Goal: Task Accomplishment & Management: Manage account settings

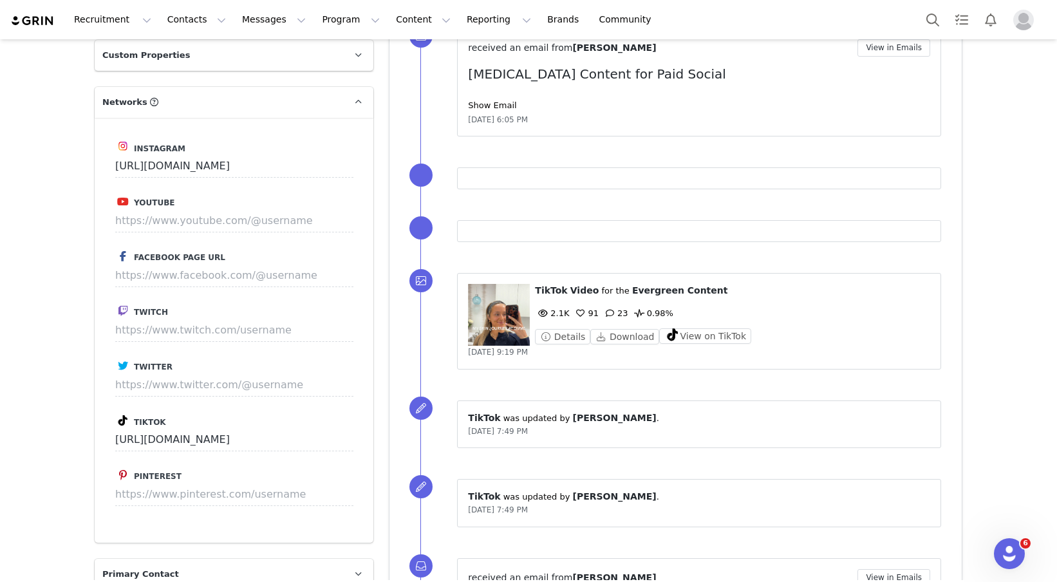
click at [495, 323] on figure at bounding box center [499, 315] width 62 height 62
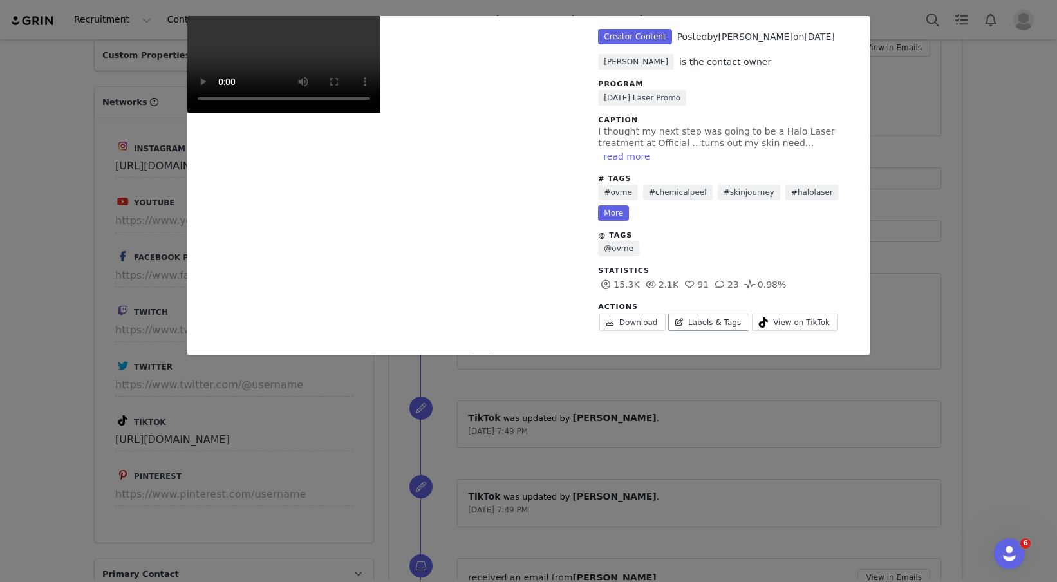
click at [718, 314] on link "Labels & Tags" at bounding box center [708, 322] width 81 height 17
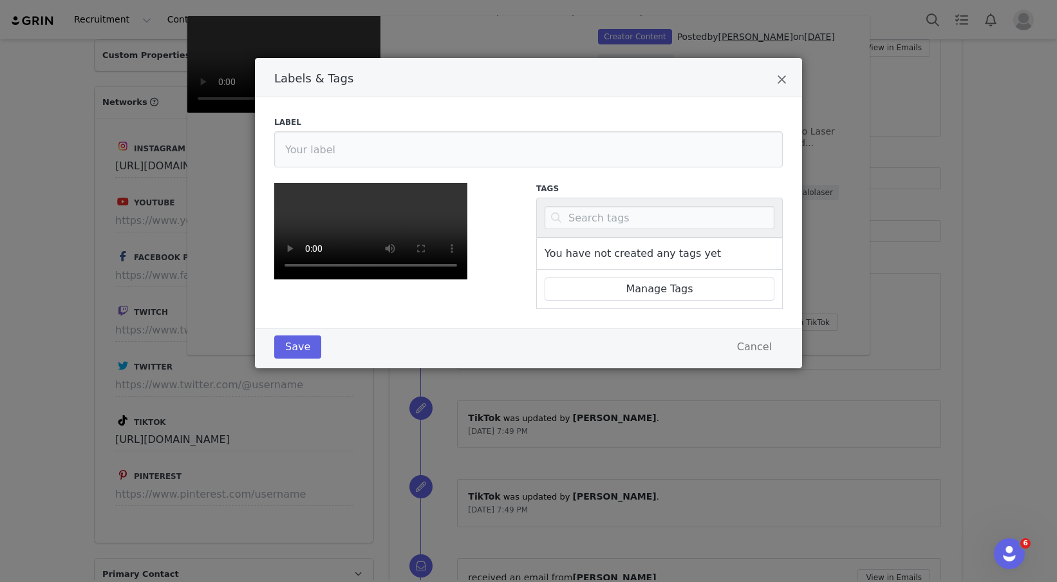
click at [770, 91] on div "Labels & Tags" at bounding box center [528, 77] width 547 height 39
click at [783, 82] on icon "Close" at bounding box center [782, 79] width 10 height 13
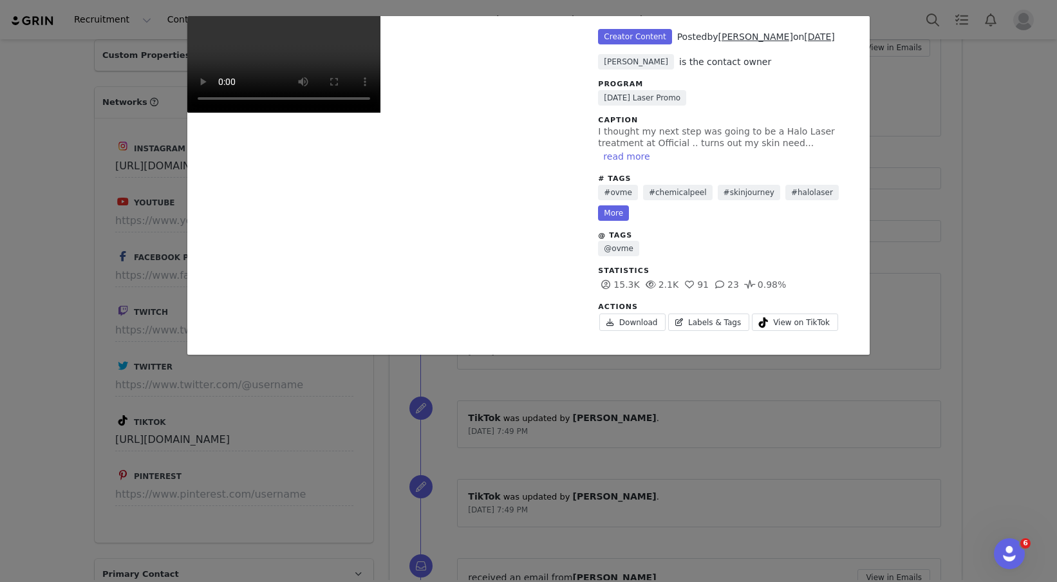
click at [658, 33] on span "Creator Content" at bounding box center [634, 36] width 73 height 15
click at [686, 95] on link "[DATE] Laser Promo" at bounding box center [642, 97] width 88 height 15
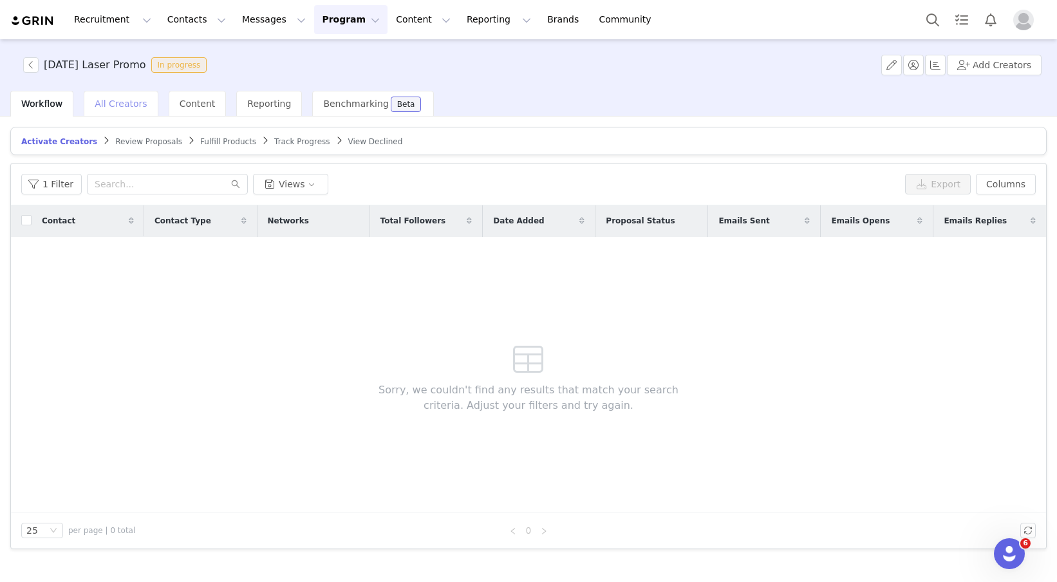
click at [114, 103] on span "All Creators" at bounding box center [121, 104] width 52 height 10
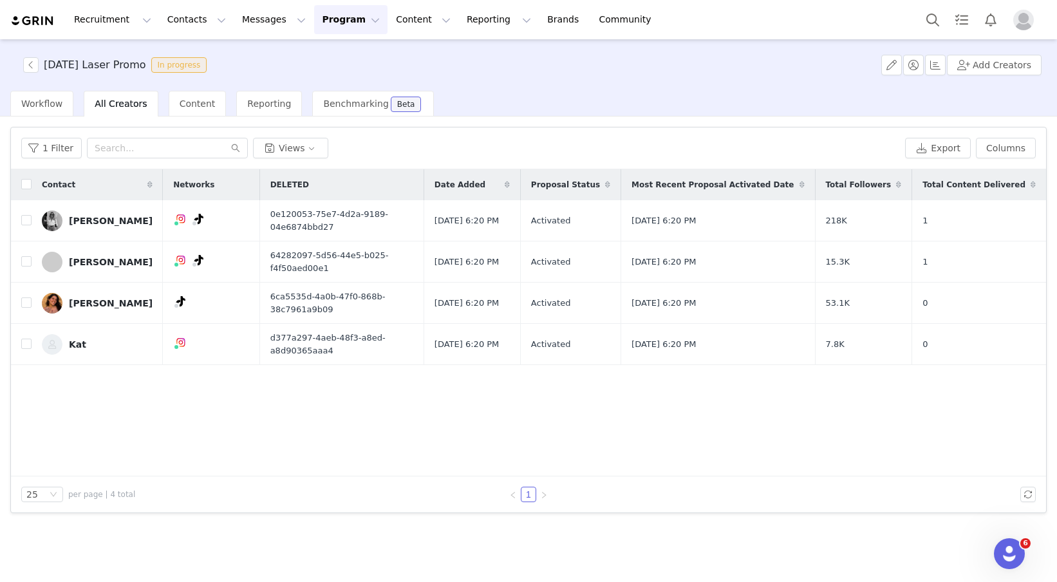
click at [120, 400] on div "Contact Networks DELETED Date Added Proposal Status Most Recent Proposal Activa…" at bounding box center [528, 322] width 1035 height 307
click at [33, 66] on button "button" at bounding box center [30, 64] width 15 height 15
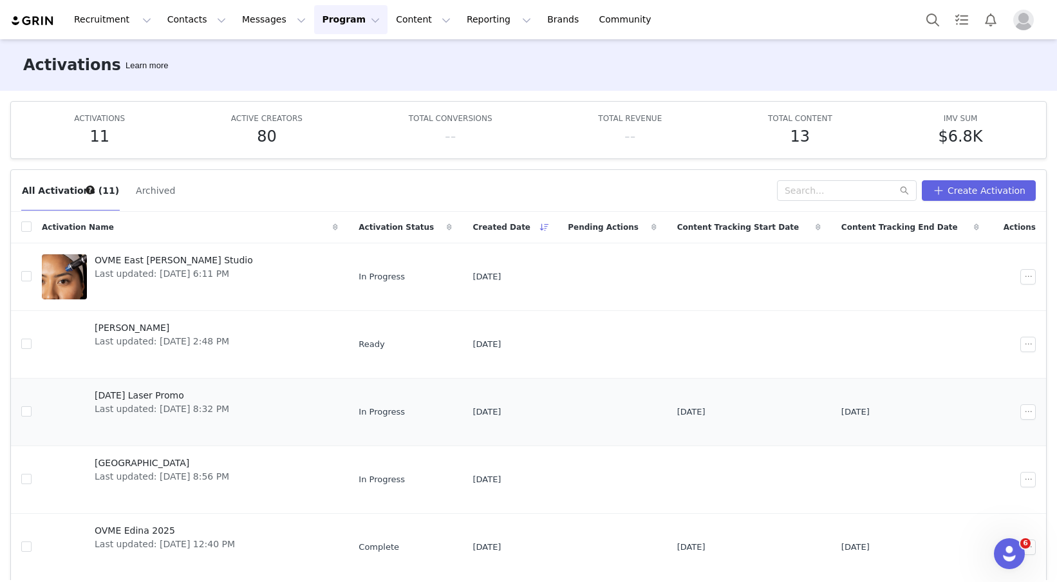
click at [176, 408] on span "Last updated: Sep 18, 2025 8:32 PM" at bounding box center [162, 409] width 135 height 14
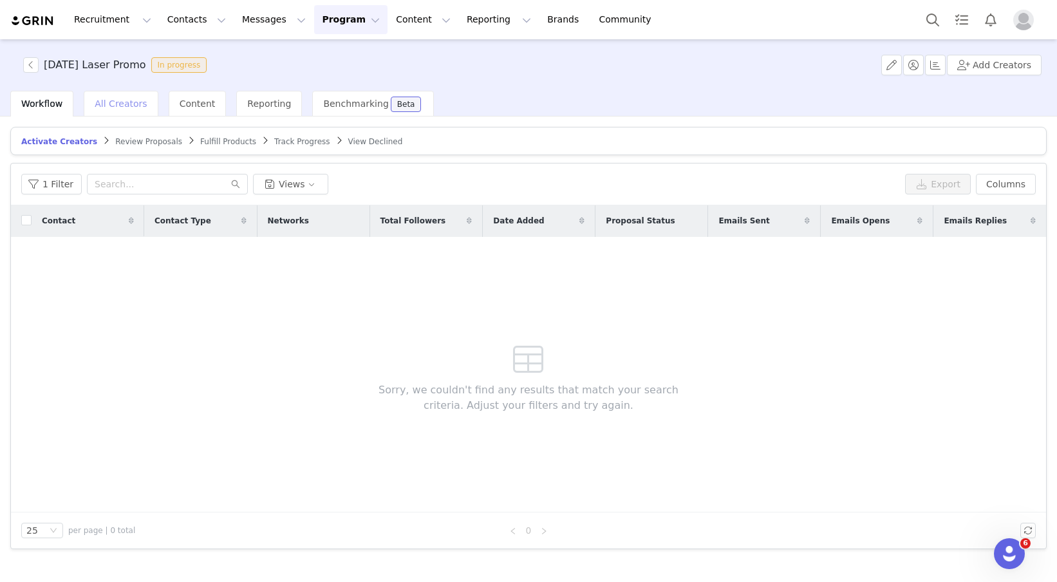
click at [117, 97] on div "All Creators" at bounding box center [121, 104] width 74 height 26
click at [33, 62] on button "button" at bounding box center [30, 64] width 15 height 15
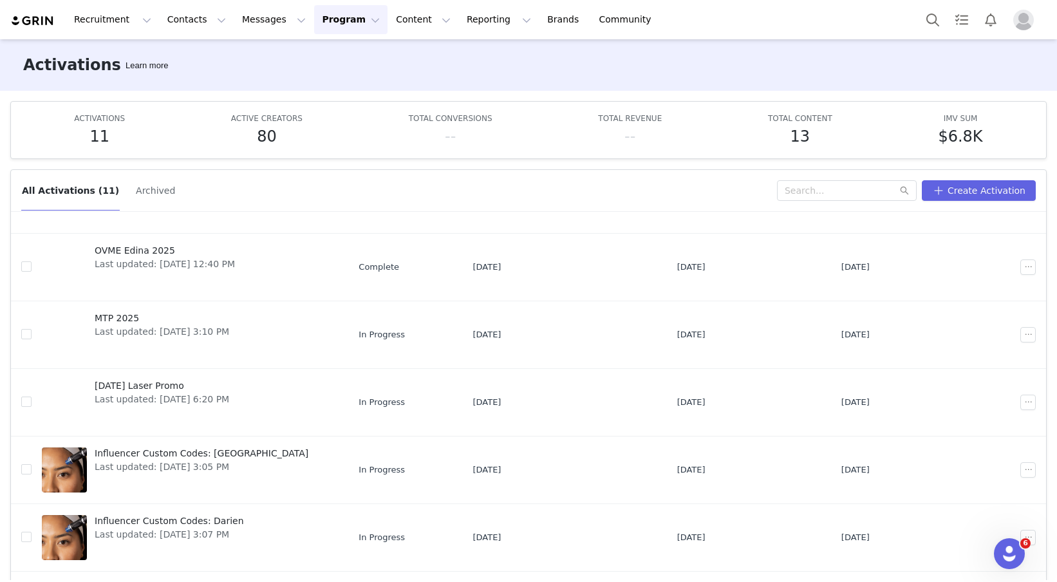
scroll to position [318, 0]
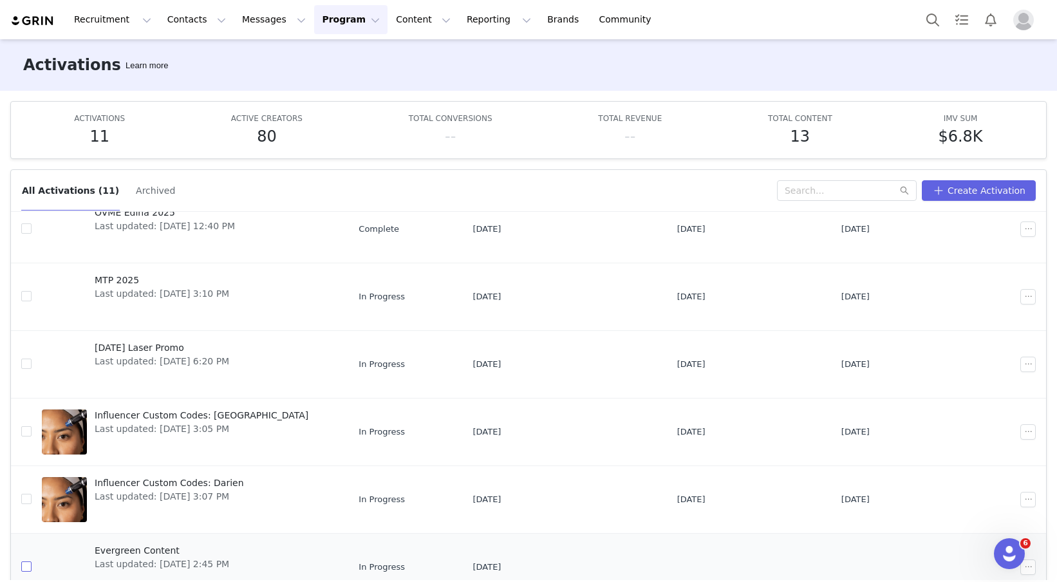
click at [28, 565] on input "checkbox" at bounding box center [26, 566] width 10 height 10
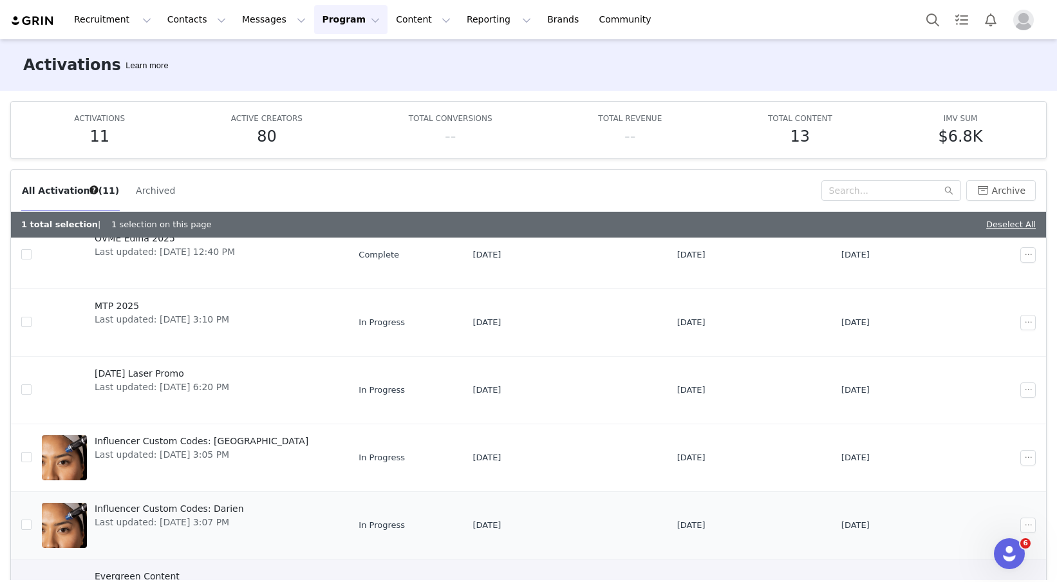
scroll to position [344, 0]
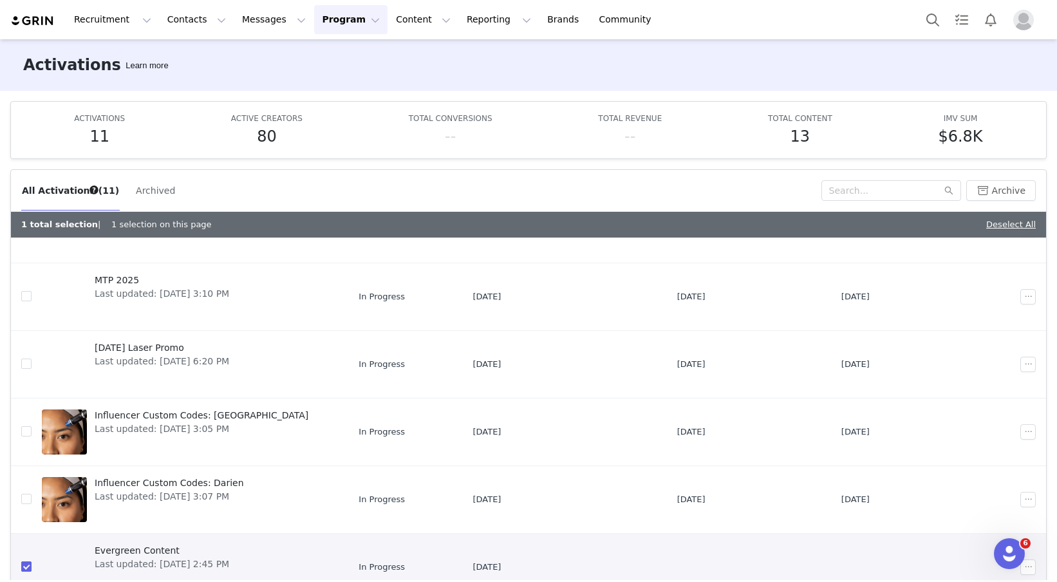
click at [24, 564] on input "checkbox" at bounding box center [26, 566] width 10 height 10
checkbox input "false"
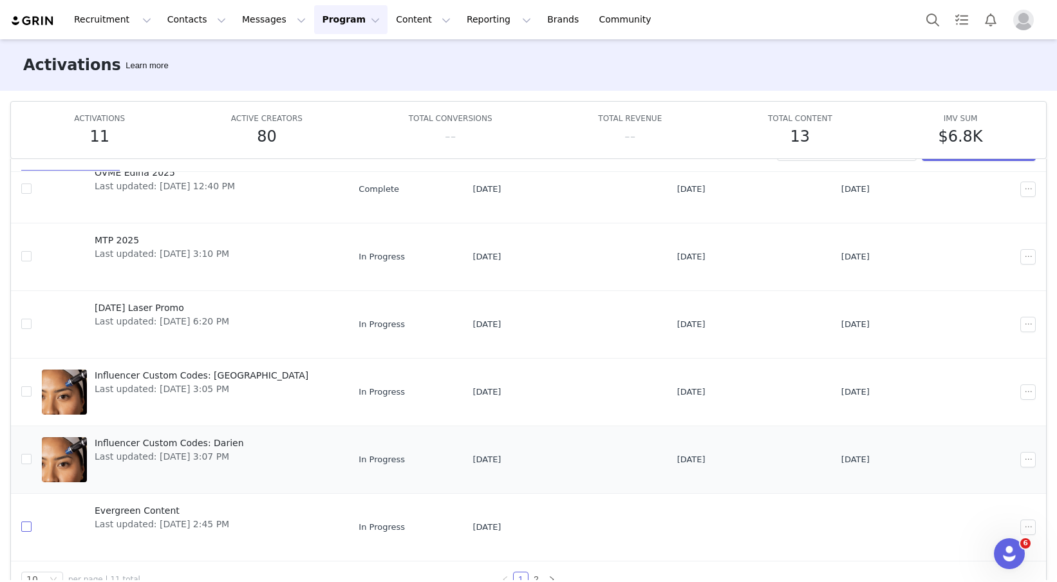
scroll to position [0, 0]
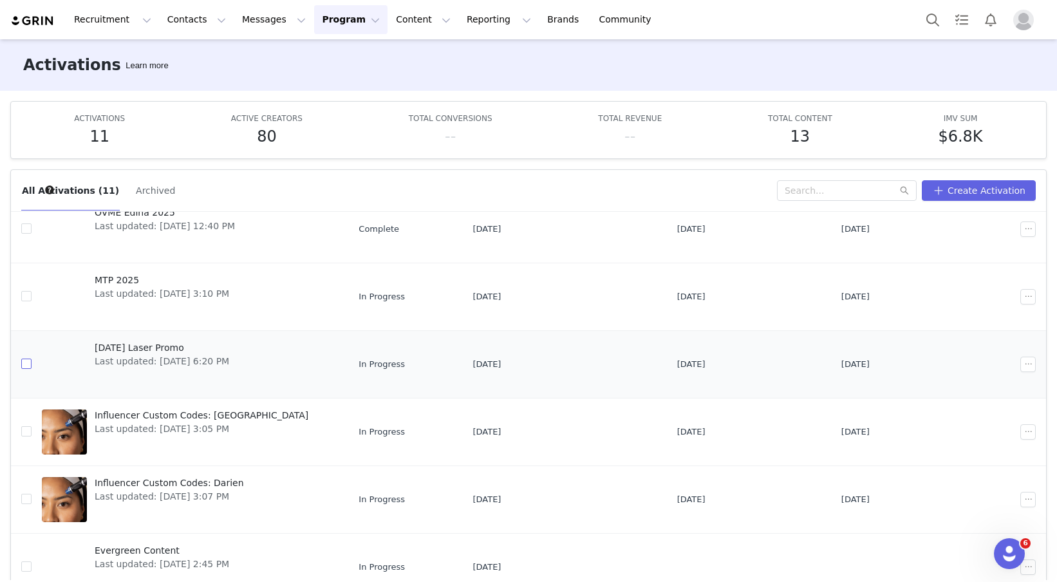
click at [27, 366] on input "checkbox" at bounding box center [26, 364] width 10 height 10
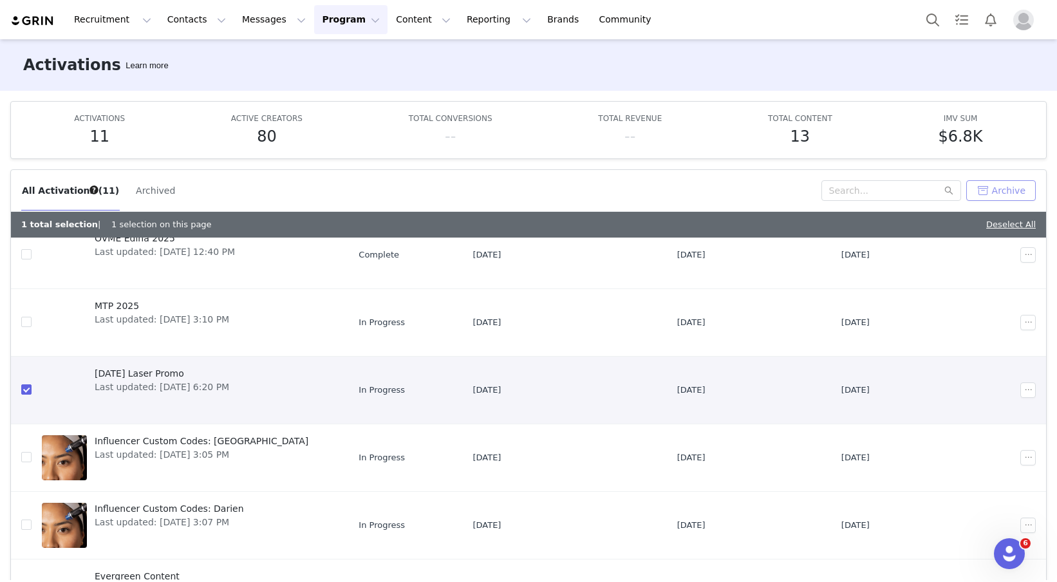
click at [1004, 193] on button "Archive" at bounding box center [1002, 190] width 70 height 21
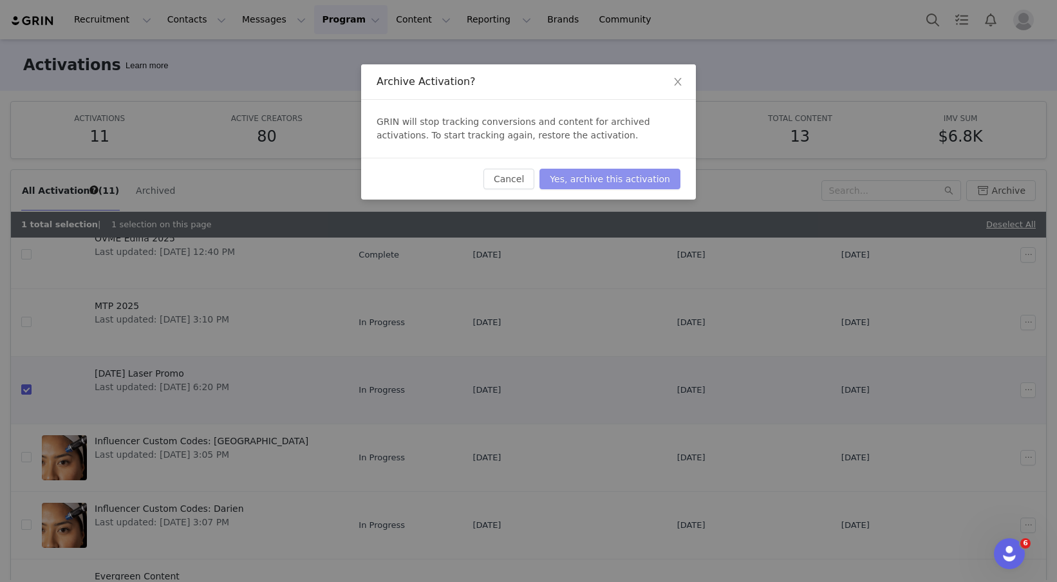
click at [655, 185] on button "Yes, archive this activation" at bounding box center [610, 179] width 141 height 21
checkbox input "false"
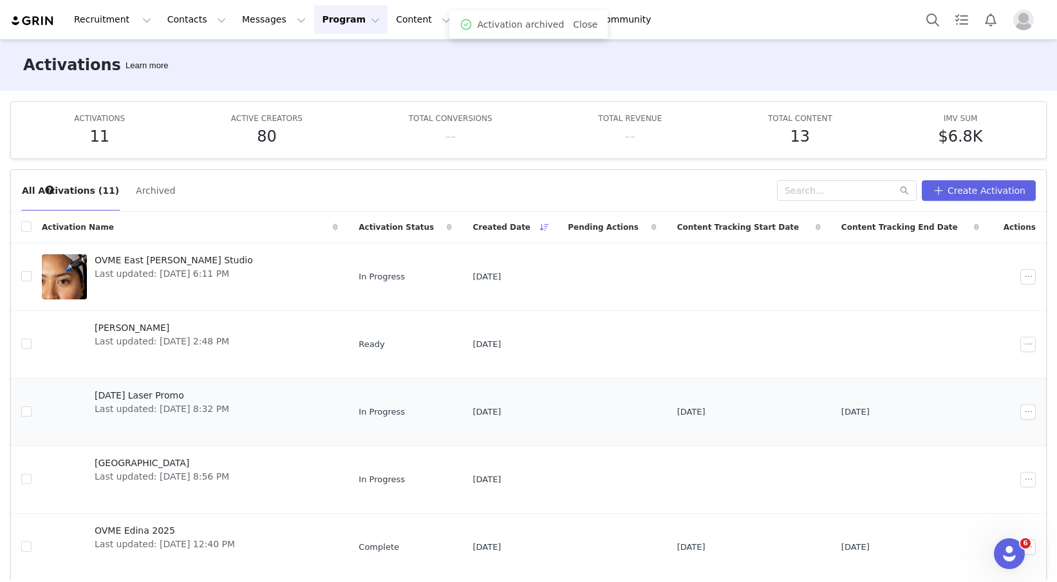
click at [225, 399] on span "[DATE] Laser Promo" at bounding box center [162, 396] width 135 height 14
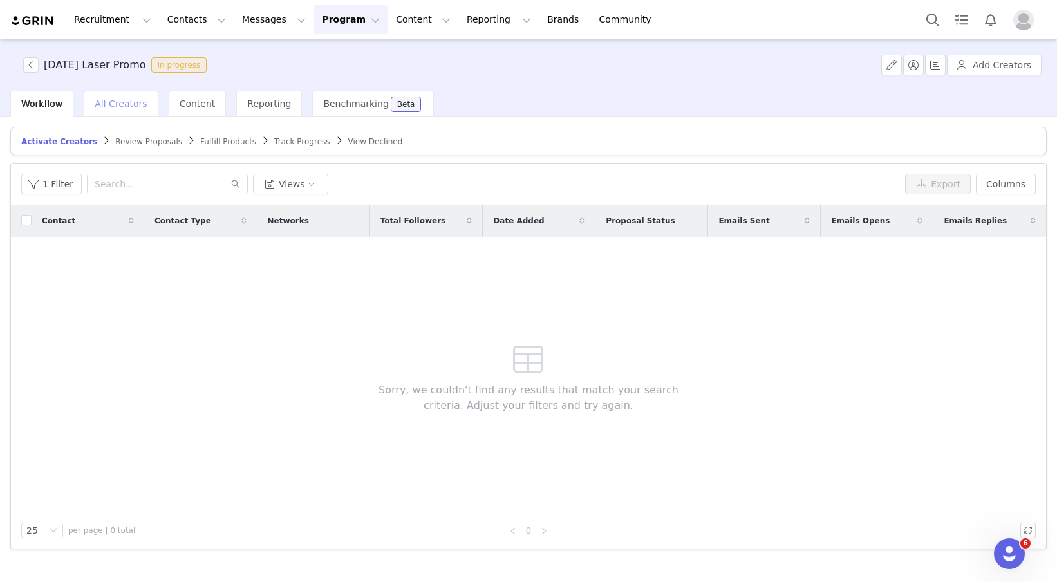
click at [129, 107] on span "All Creators" at bounding box center [121, 104] width 52 height 10
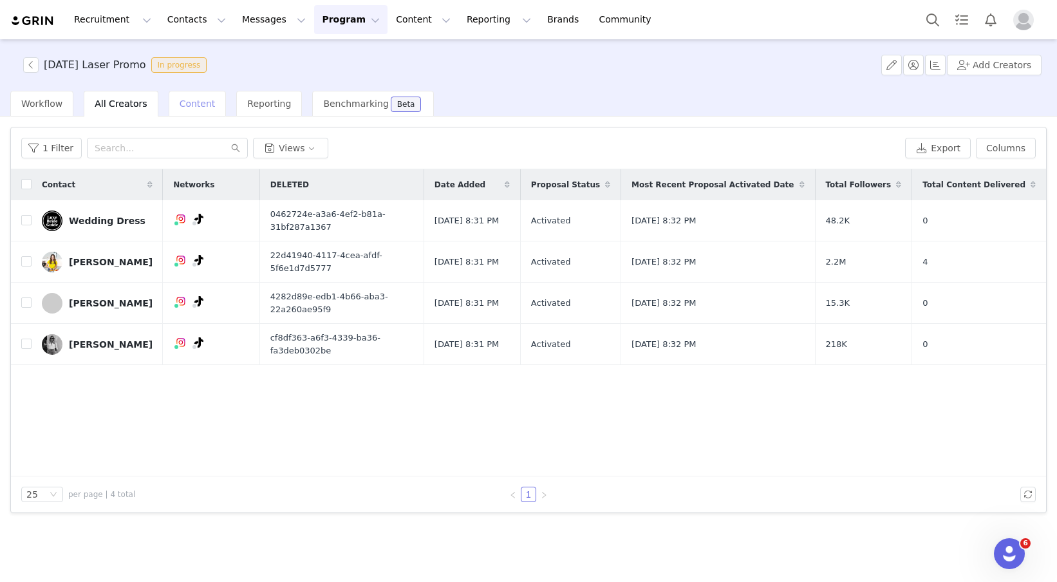
click at [205, 115] on div "Content" at bounding box center [198, 104] width 58 height 26
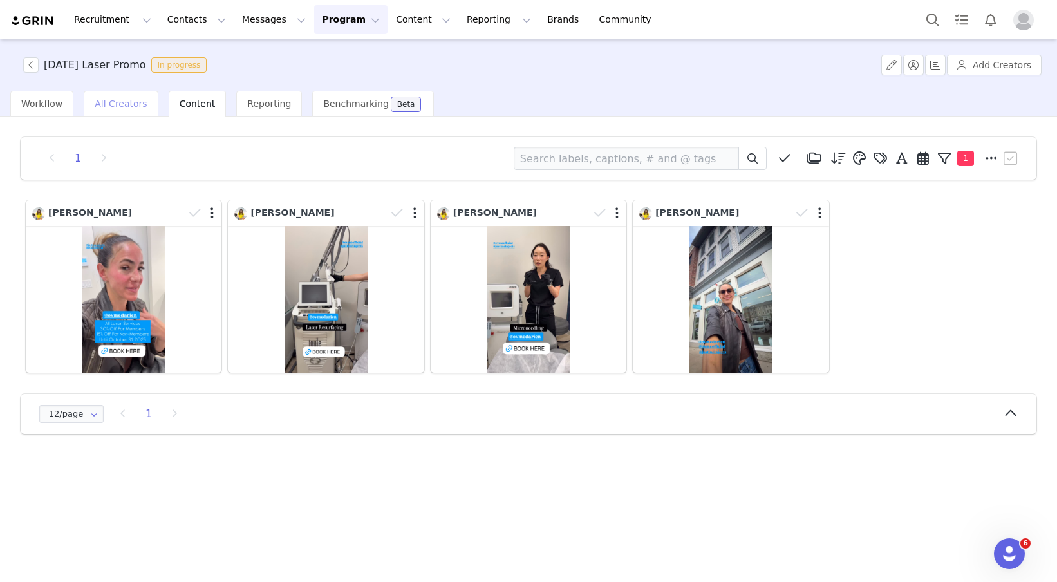
click at [119, 105] on span "All Creators" at bounding box center [121, 104] width 52 height 10
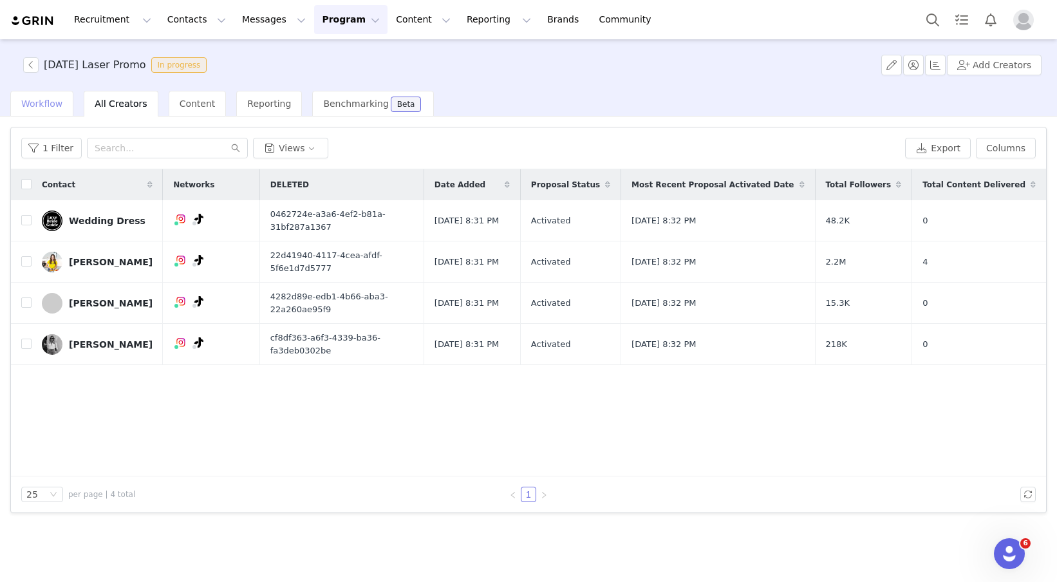
click at [52, 108] on span "Workflow" at bounding box center [41, 104] width 41 height 10
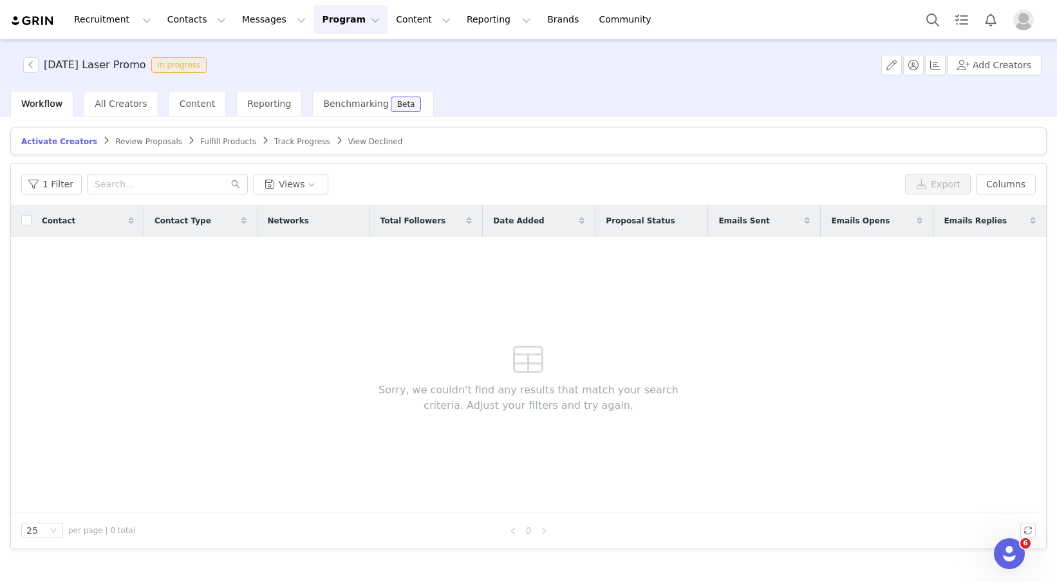
click at [155, 109] on div "Workflow All Creators Content Reporting Benchmarking Beta" at bounding box center [222, 104] width 424 height 26
click at [127, 108] on span "All Creators" at bounding box center [121, 104] width 52 height 10
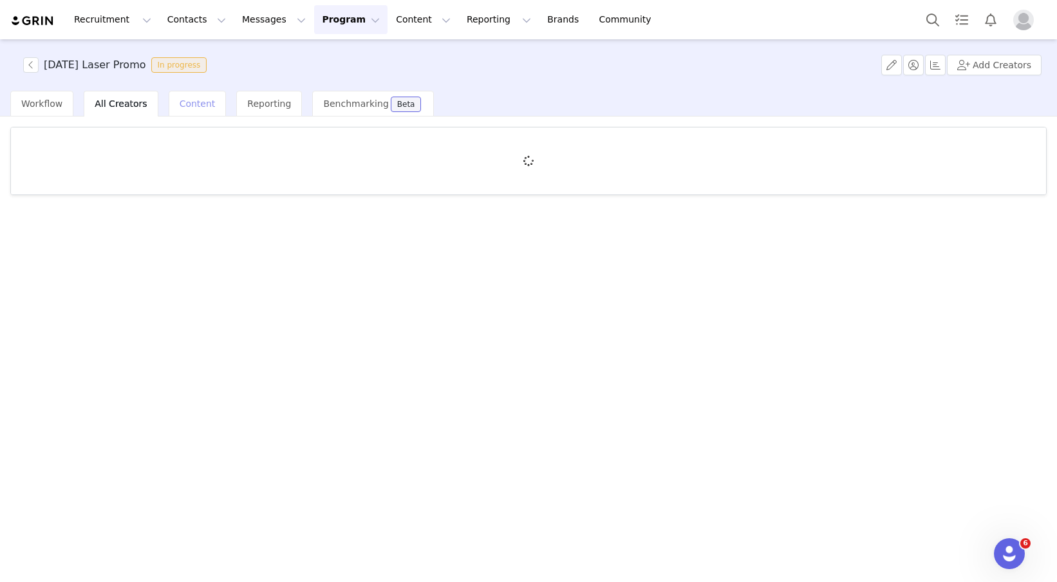
click at [197, 106] on span "Content" at bounding box center [198, 104] width 36 height 10
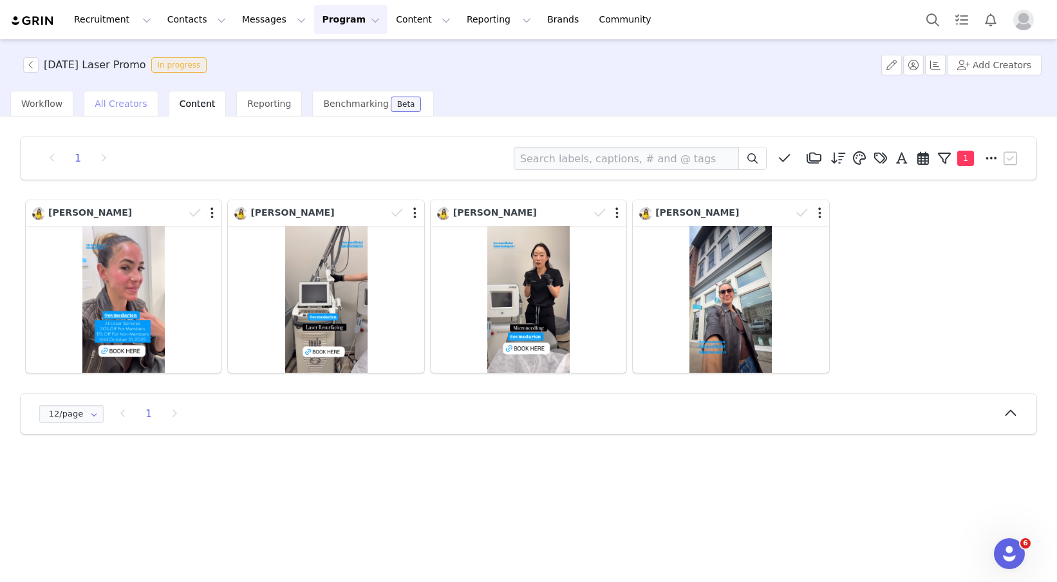
click at [133, 107] on span "All Creators" at bounding box center [121, 104] width 52 height 10
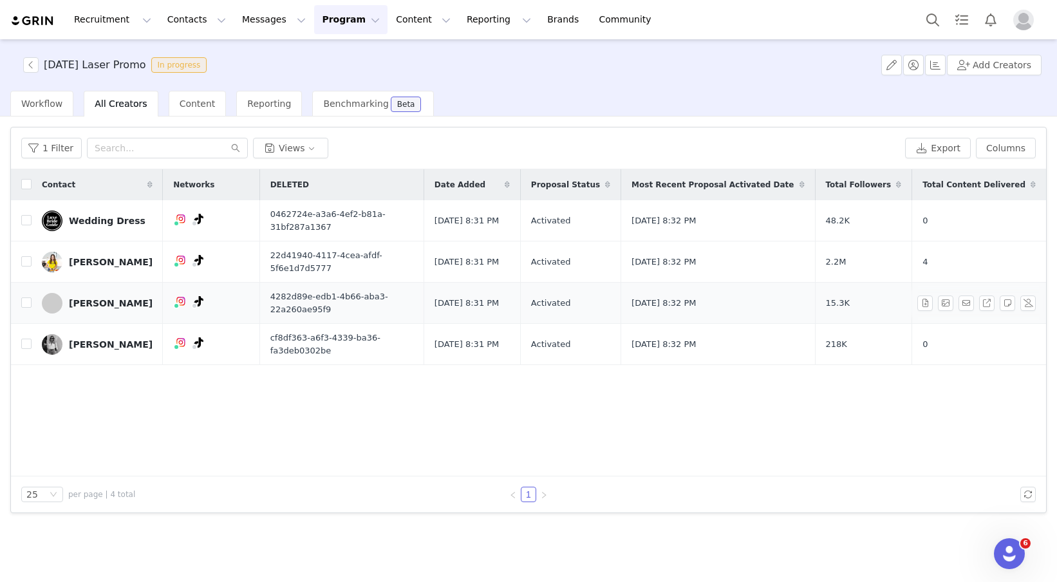
click at [91, 298] on div "Peyton Gray" at bounding box center [111, 303] width 84 height 10
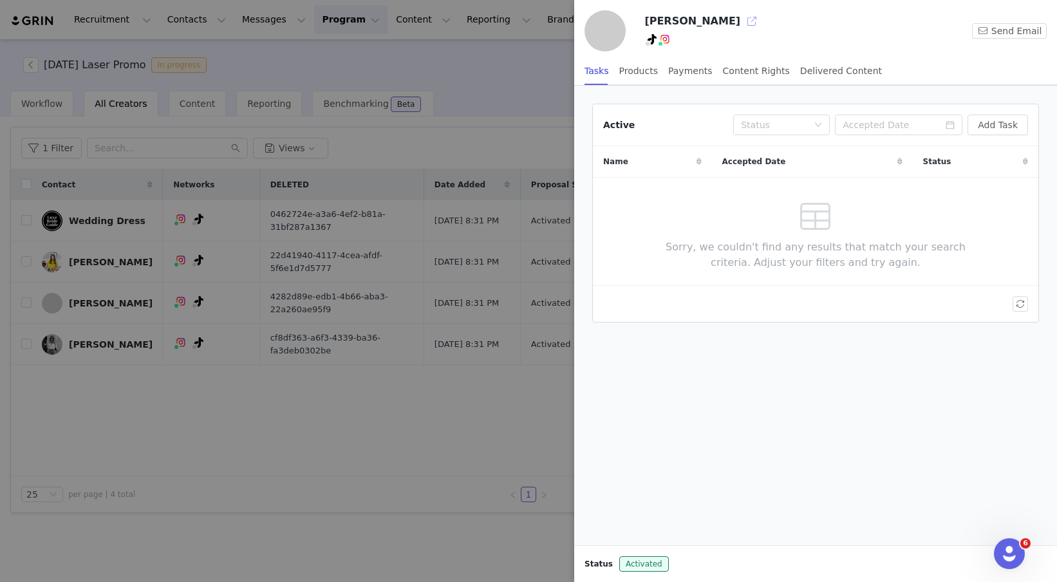
click at [742, 18] on button "button" at bounding box center [752, 21] width 21 height 21
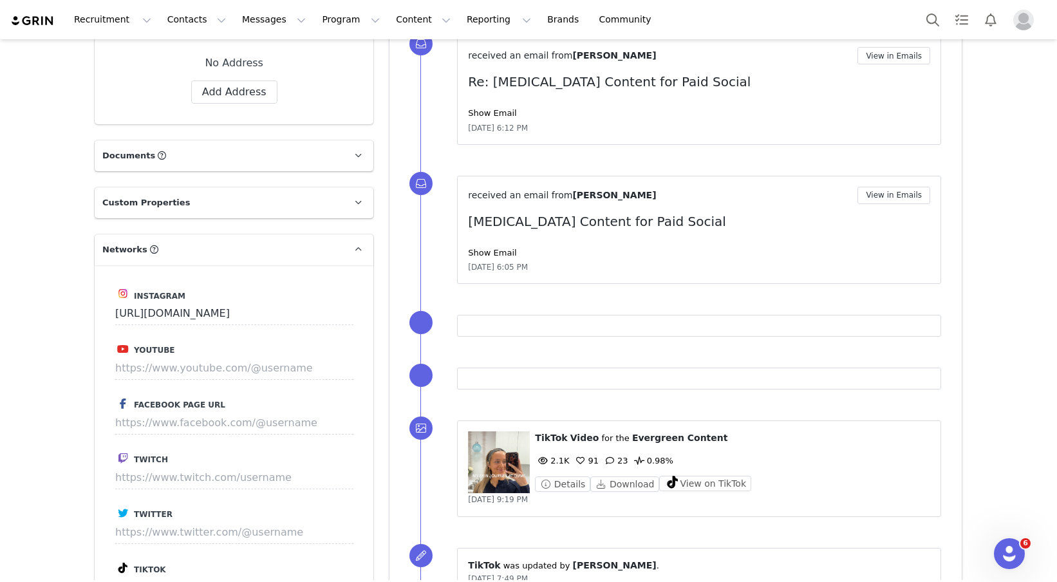
click at [684, 437] on span "Evergreen Content" at bounding box center [680, 438] width 96 height 10
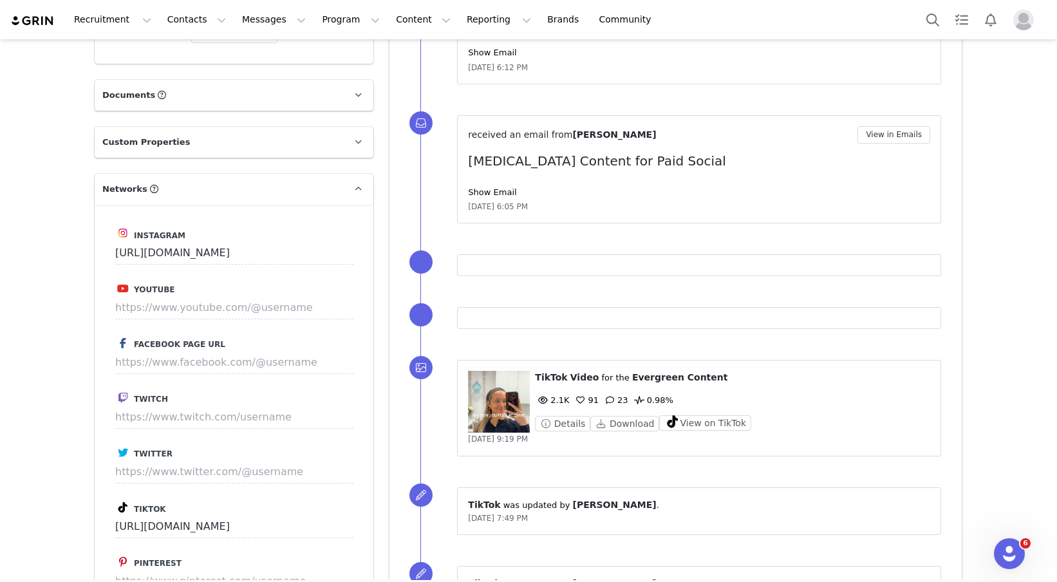
scroll to position [460, 0]
click at [500, 400] on figure at bounding box center [499, 401] width 62 height 62
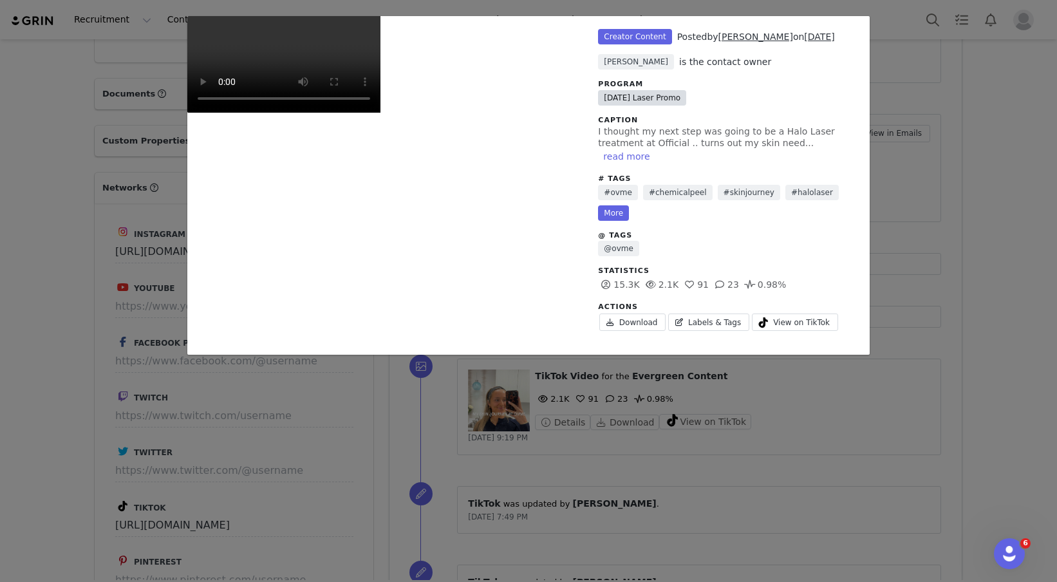
click at [664, 96] on link "[DATE] Laser Promo" at bounding box center [642, 97] width 88 height 15
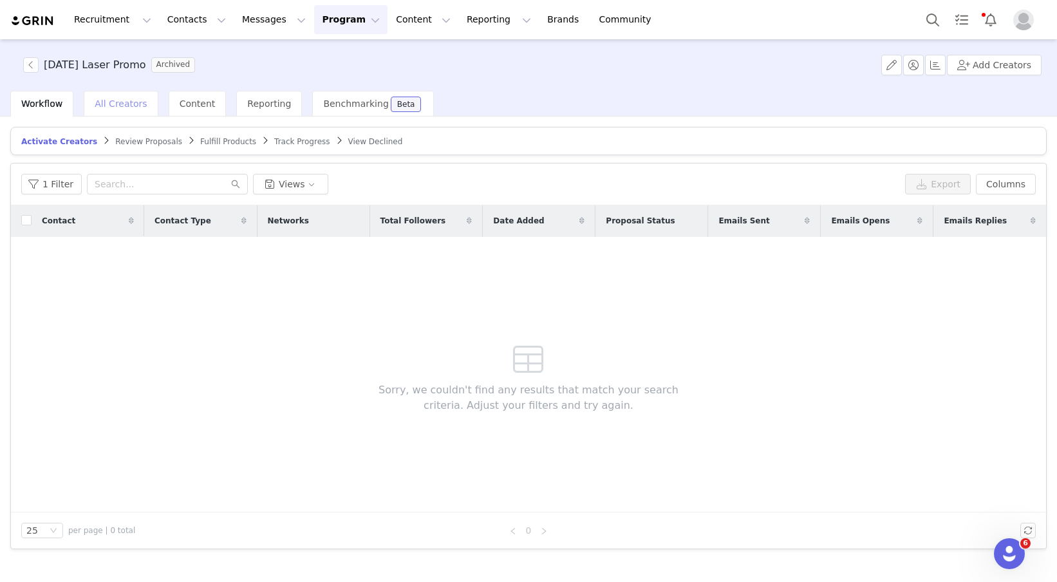
click at [131, 109] on div "All Creators" at bounding box center [121, 104] width 74 height 26
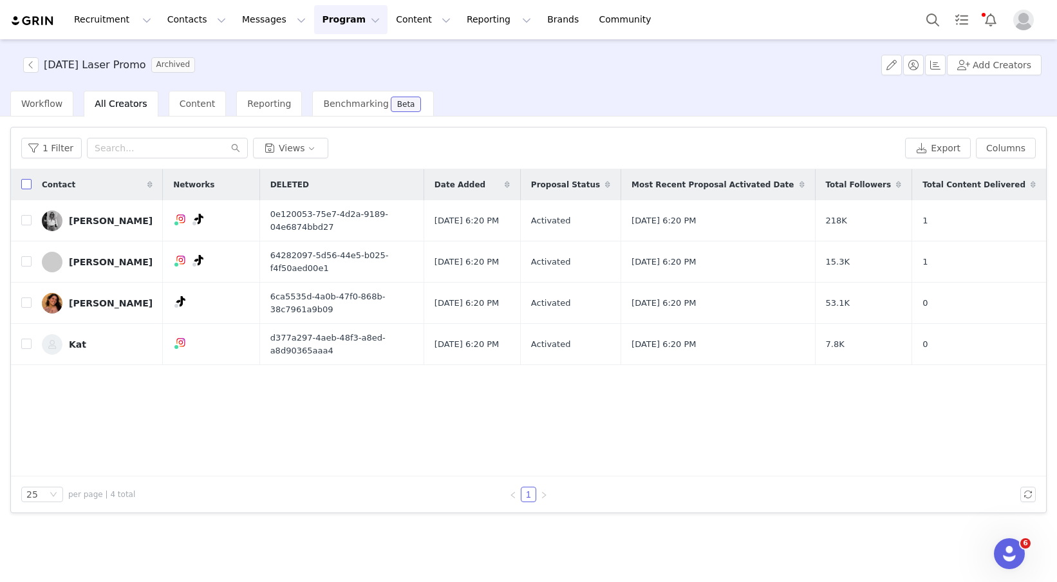
click at [28, 186] on input "checkbox" at bounding box center [26, 184] width 10 height 10
checkbox input "true"
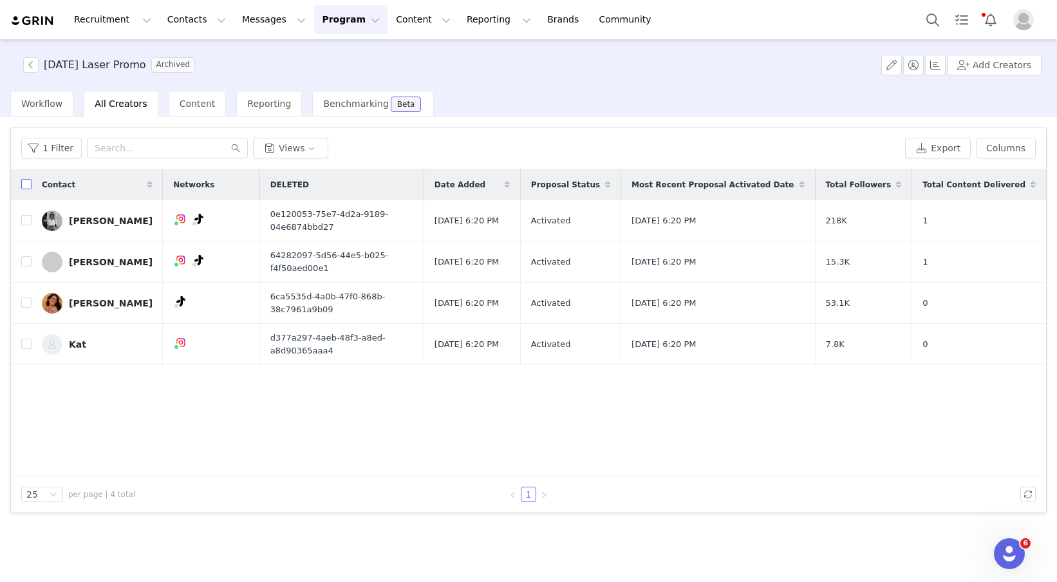
checkbox input "true"
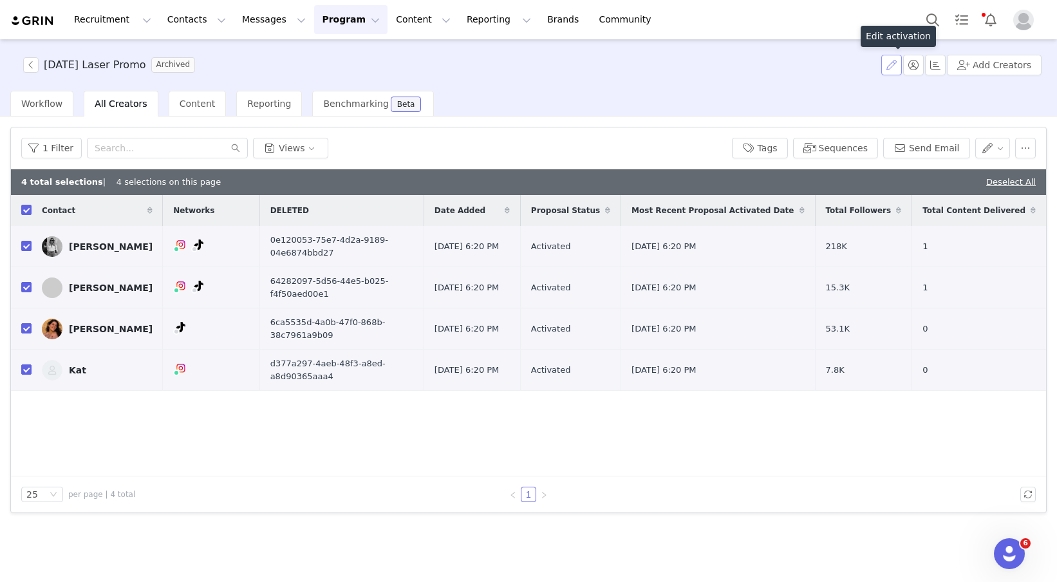
click at [898, 70] on button "button" at bounding box center [892, 65] width 21 height 21
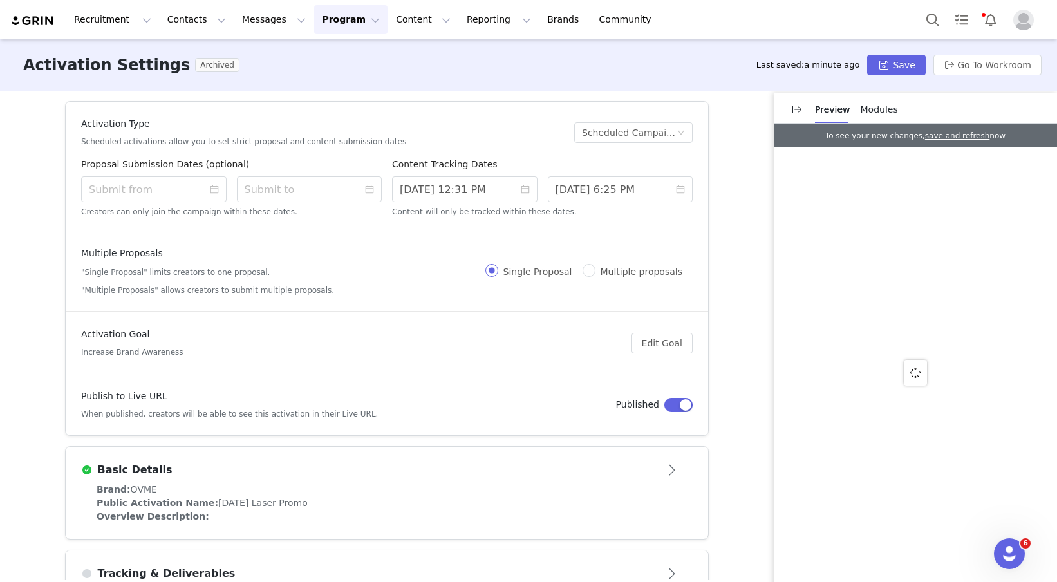
scroll to position [48, 0]
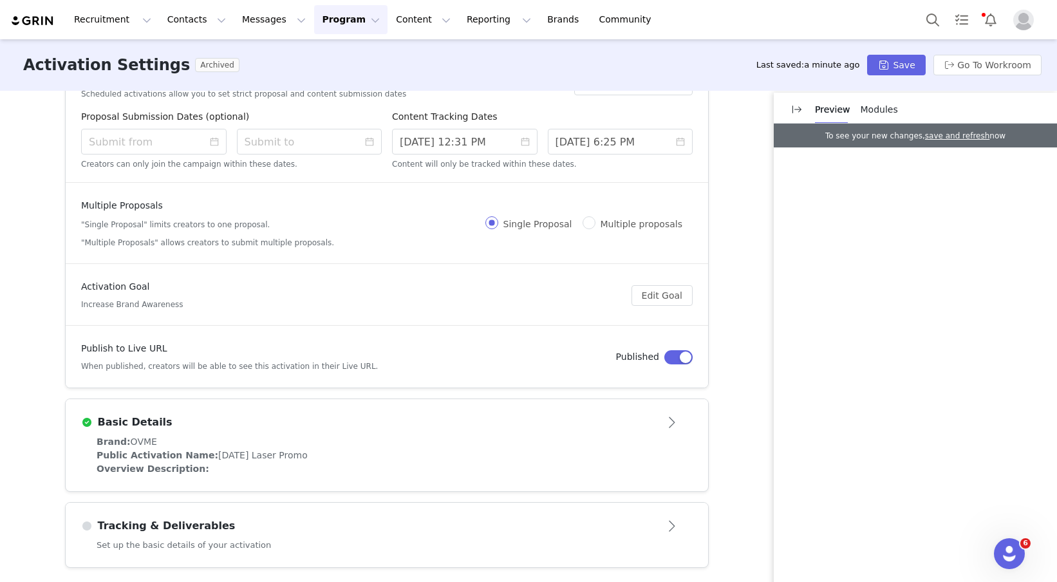
click at [746, 337] on div "Activation Type Scheduled activations allow you to set strict proposal and cont…" at bounding box center [528, 335] width 1057 height 489
click at [587, 343] on div "Publish to Live URL When published, creators will be able to see this activatio…" at bounding box center [348, 357] width 535 height 30
click at [782, 133] on div "To see your new changes, save and refresh now" at bounding box center [915, 136] width 283 height 24
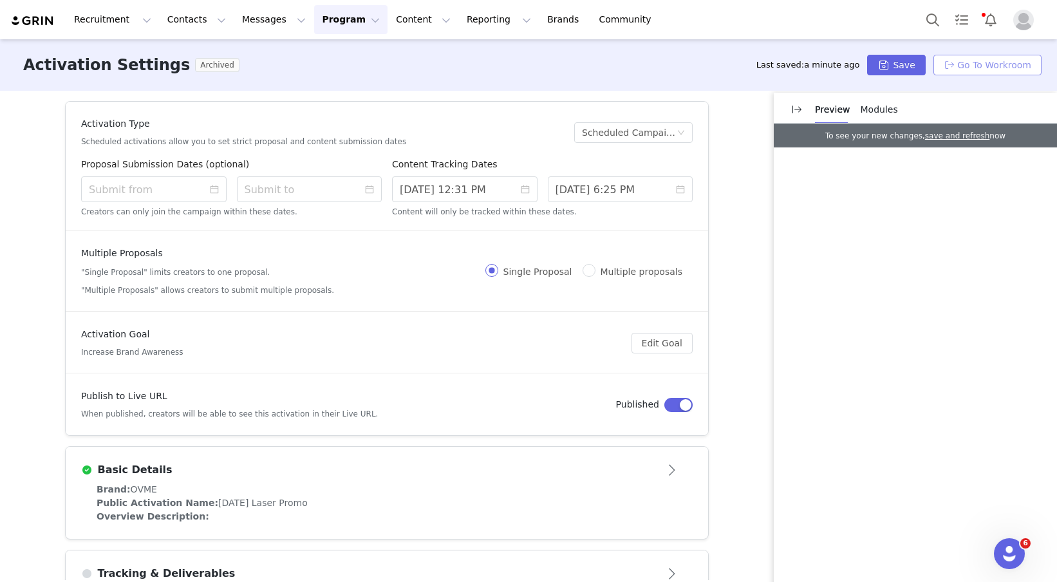
click at [993, 69] on button "Go To Workroom" at bounding box center [988, 65] width 108 height 21
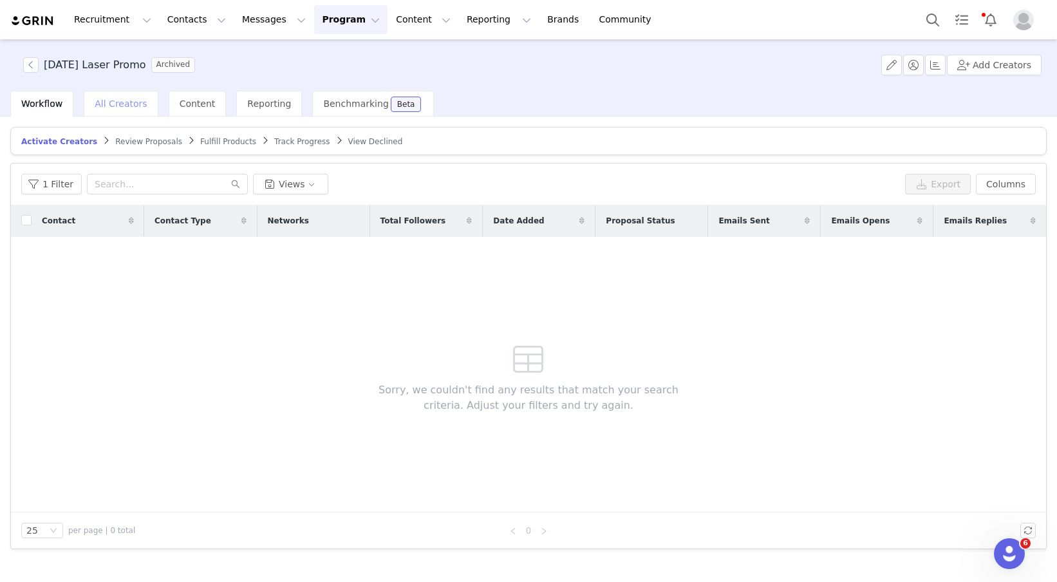
click at [113, 113] on div "All Creators" at bounding box center [121, 104] width 74 height 26
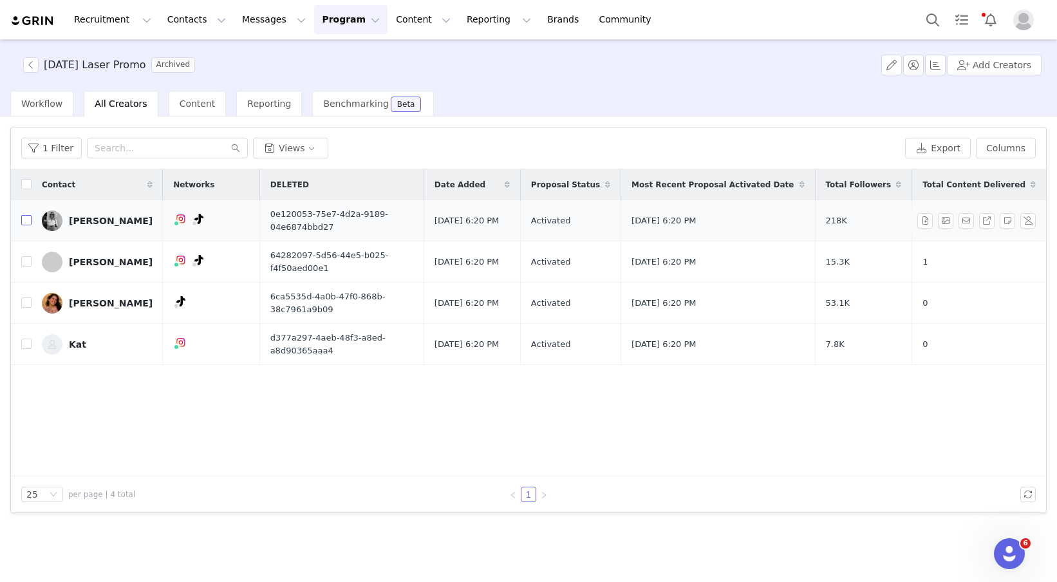
click at [29, 215] on input "checkbox" at bounding box center [26, 220] width 10 height 10
checkbox input "true"
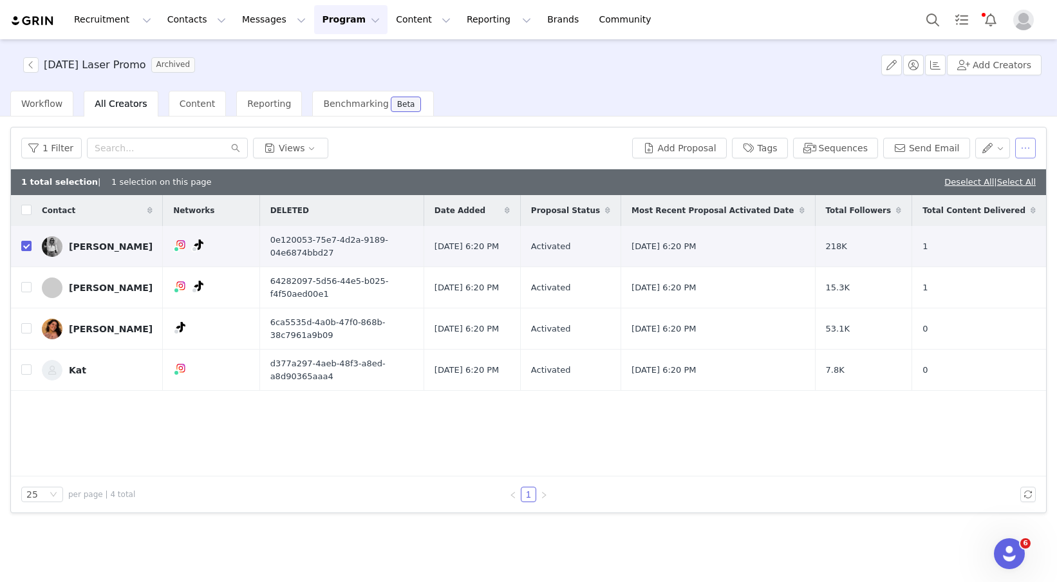
click at [1026, 149] on button "button" at bounding box center [1025, 148] width 21 height 21
click at [722, 459] on div "Contact Networks DELETED Date Added Proposal Status Most Recent Proposal Activa…" at bounding box center [528, 335] width 1035 height 281
click at [30, 286] on label at bounding box center [26, 288] width 10 height 14
click at [30, 286] on input "checkbox" at bounding box center [26, 287] width 10 height 10
checkbox input "true"
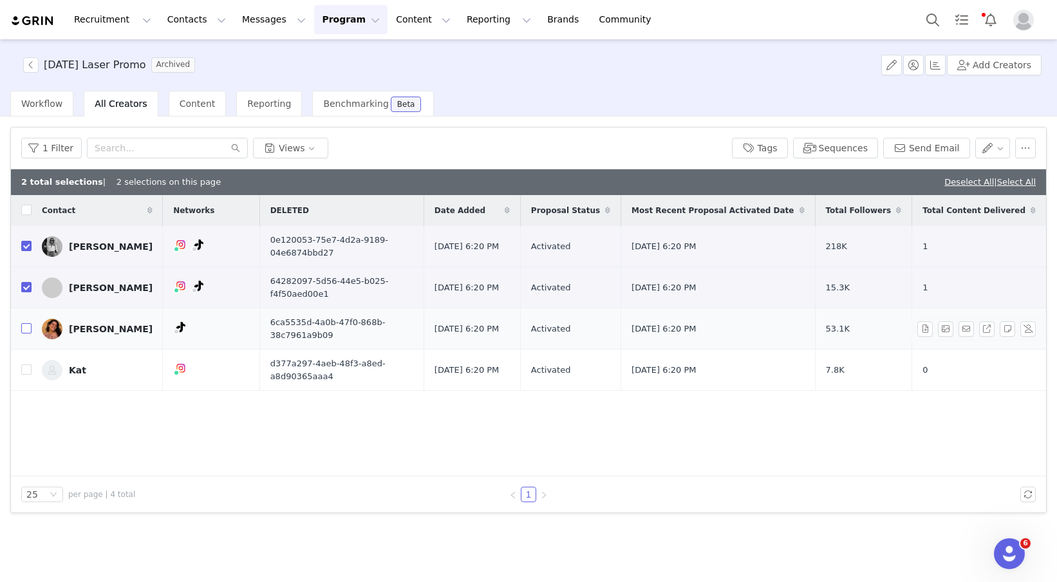
click at [28, 323] on input "checkbox" at bounding box center [26, 328] width 10 height 10
checkbox input "true"
click at [25, 364] on input "checkbox" at bounding box center [26, 369] width 10 height 10
checkbox input "true"
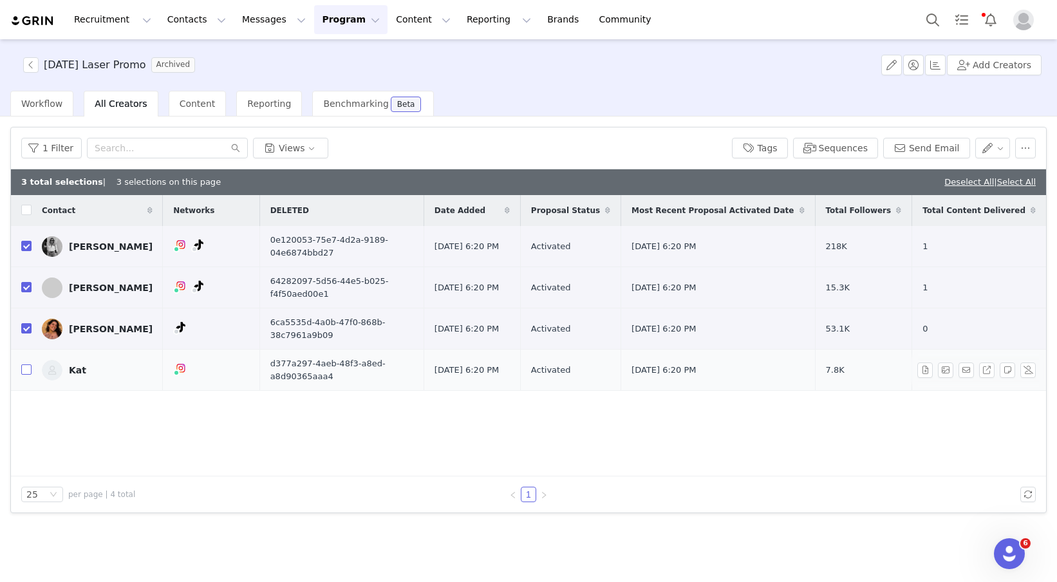
checkbox input "true"
click at [1020, 151] on button "button" at bounding box center [1025, 148] width 21 height 21
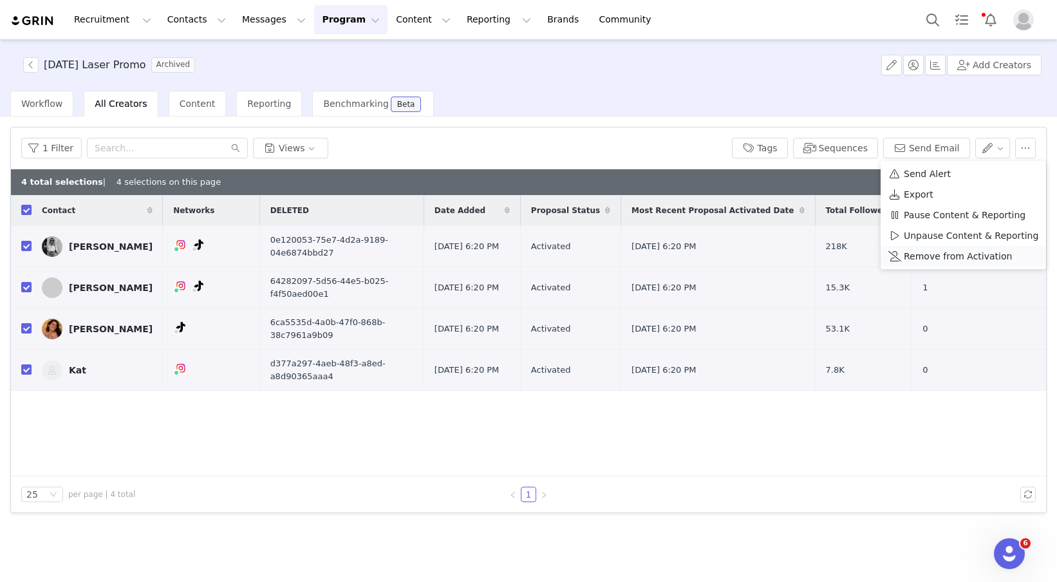
click at [936, 254] on span "Remove from Activation" at bounding box center [958, 256] width 108 height 14
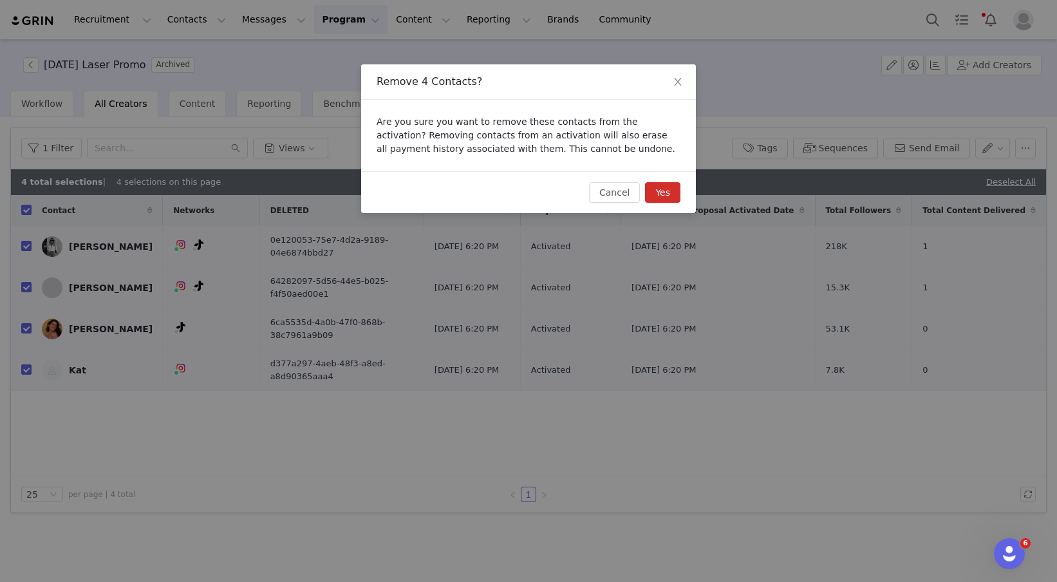
click at [667, 194] on button "Yes" at bounding box center [662, 192] width 35 height 21
checkbox input "false"
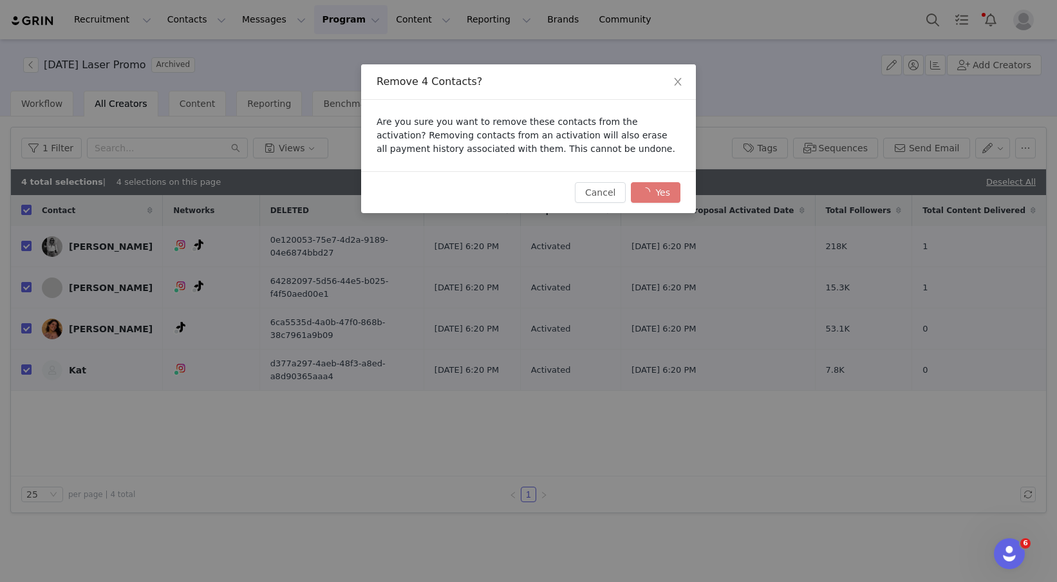
checkbox input "false"
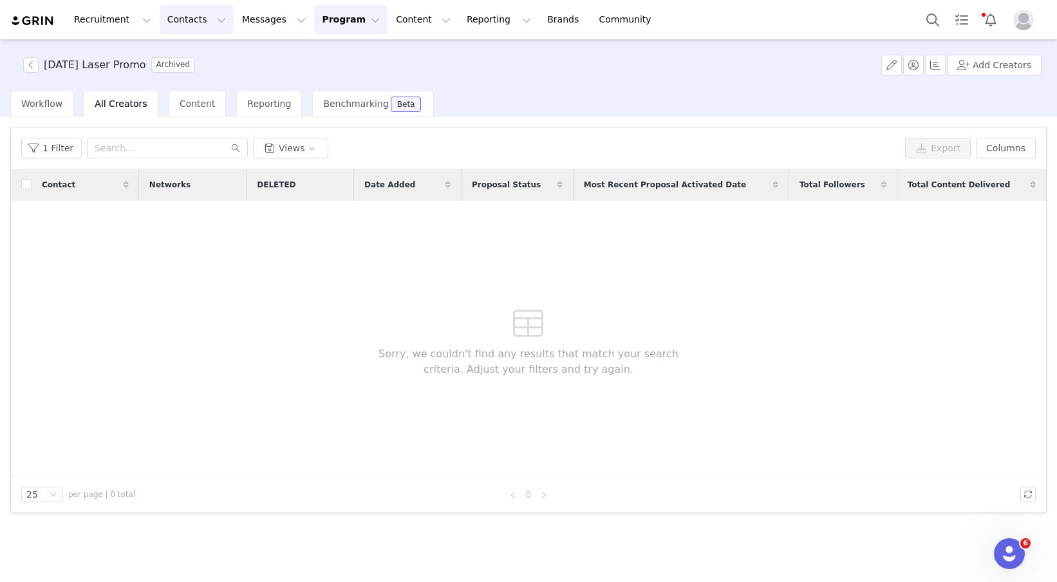
click at [186, 19] on button "Contacts Contacts" at bounding box center [197, 19] width 74 height 29
click at [344, 50] on div "September 2025 Laser Promo Archived Add Creators" at bounding box center [528, 65] width 1057 height 52
click at [391, 29] on button "Content Content" at bounding box center [423, 19] width 70 height 29
click at [398, 57] on p "Creator Content" at bounding box center [408, 57] width 72 height 14
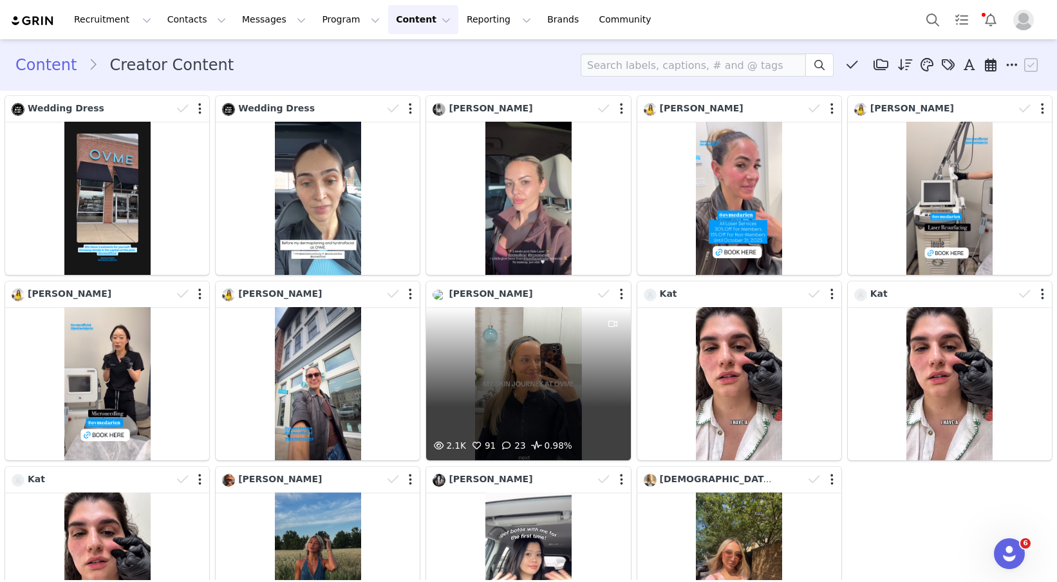
scroll to position [50, 0]
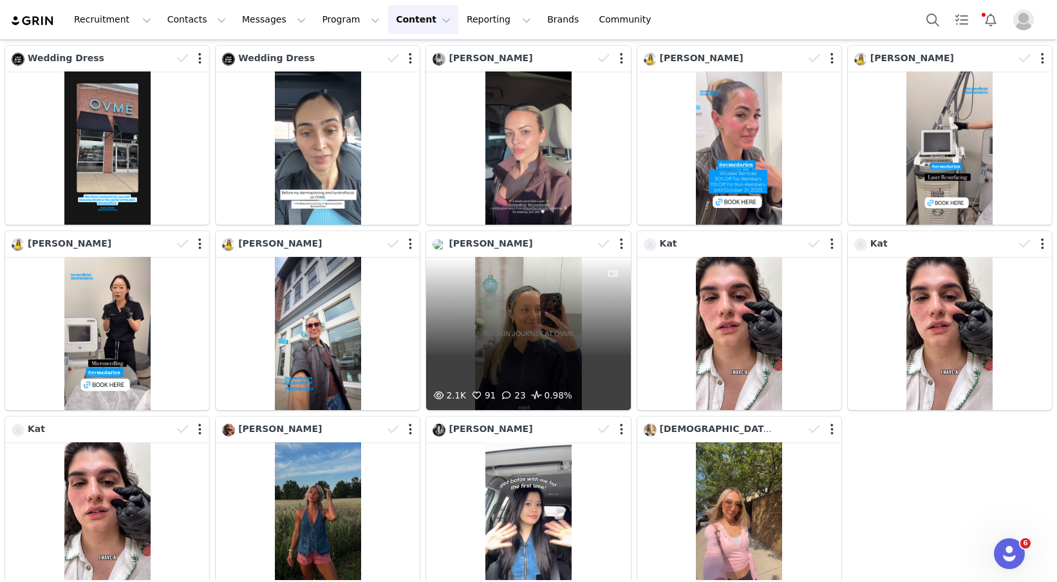
click at [542, 241] on div "Peyton Gray" at bounding box center [513, 244] width 160 height 14
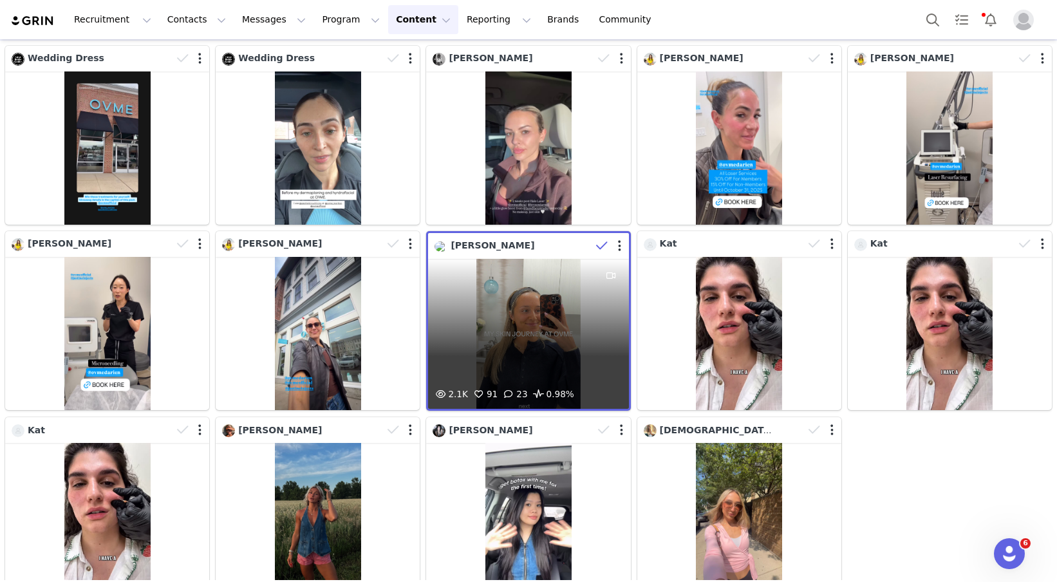
click at [615, 250] on div at bounding box center [610, 245] width 37 height 19
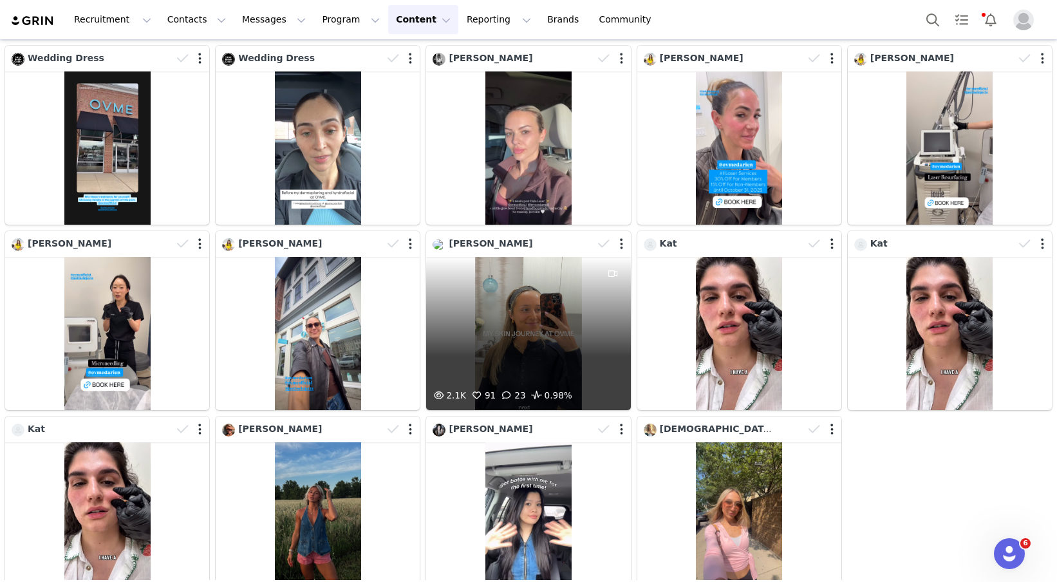
click at [615, 250] on div at bounding box center [612, 243] width 37 height 19
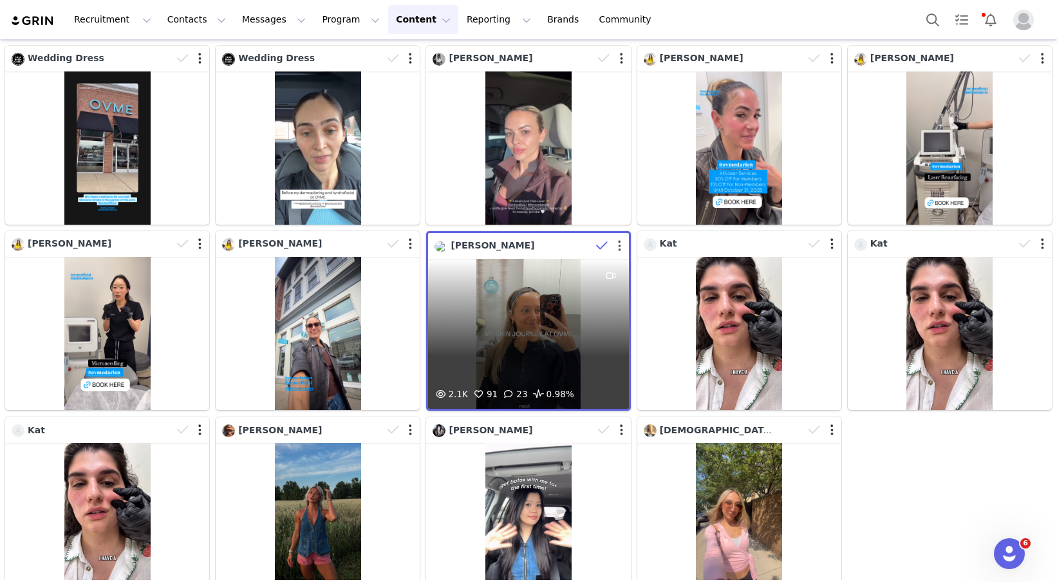
click at [621, 245] on button "button" at bounding box center [619, 246] width 3 height 13
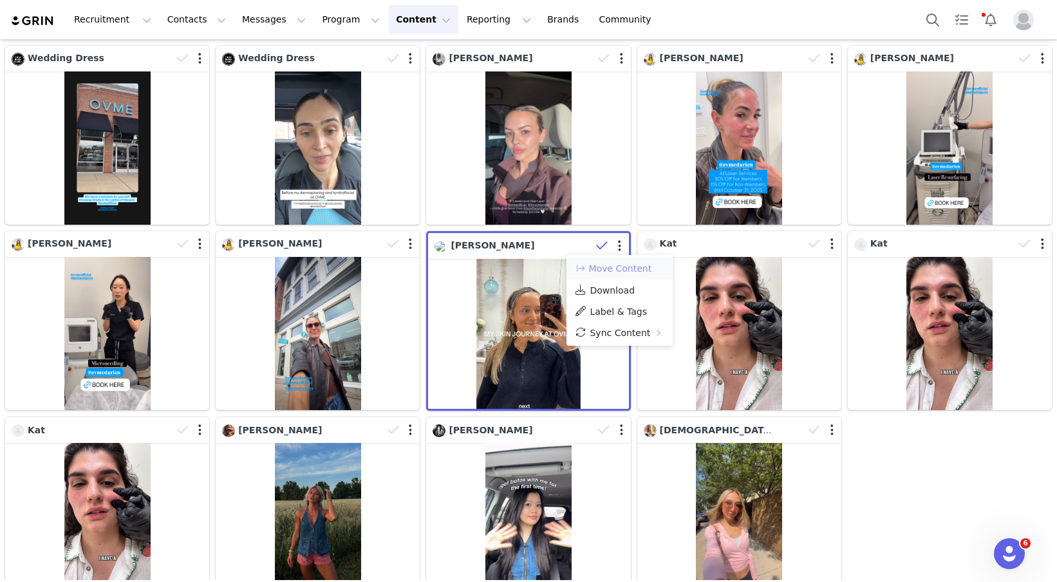
click at [622, 262] on button "Move Content" at bounding box center [613, 268] width 78 height 15
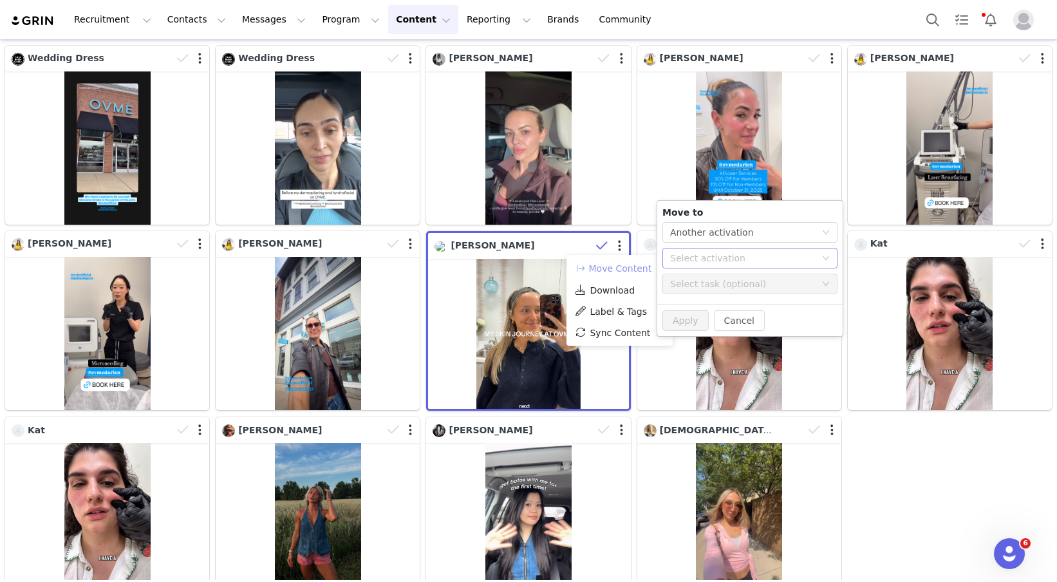
click at [735, 254] on div "Select activation" at bounding box center [743, 258] width 146 height 13
click at [724, 280] on li "September 2025 Laser Promo Activated" at bounding box center [750, 285] width 175 height 22
click at [696, 323] on button "Apply" at bounding box center [686, 320] width 46 height 21
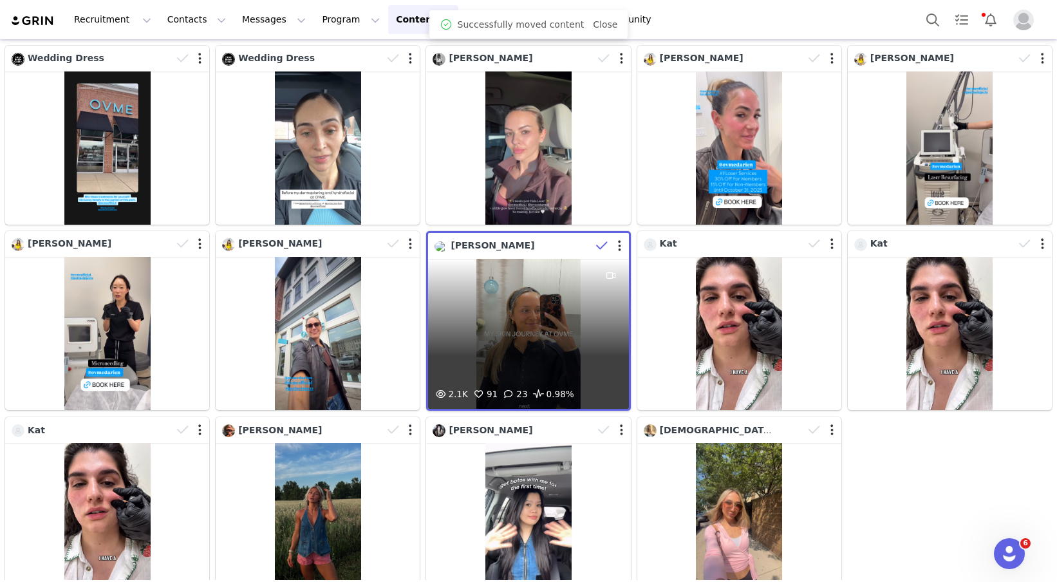
click at [536, 243] on div "Peyton Gray" at bounding box center [513, 246] width 156 height 14
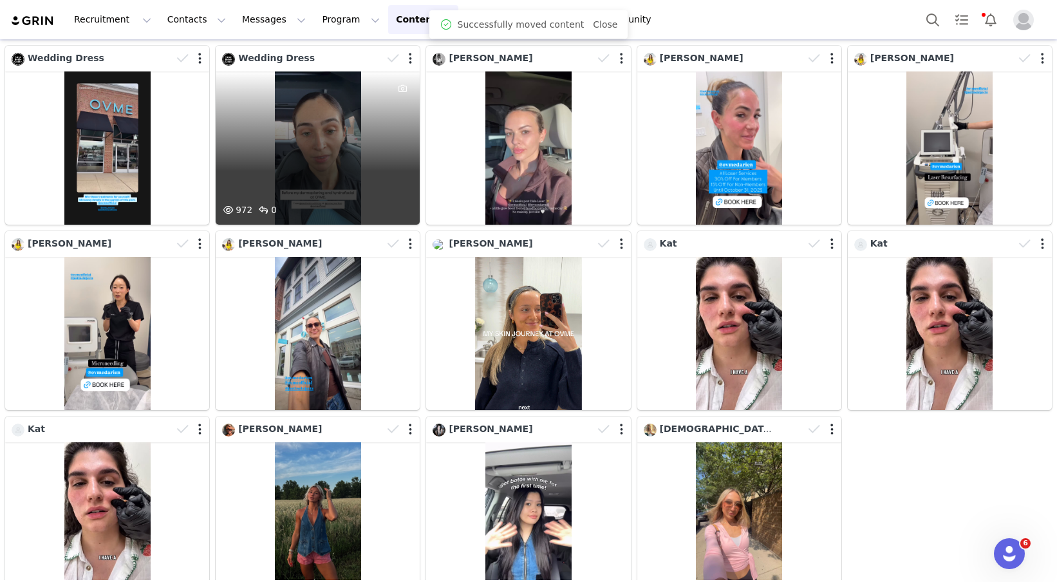
scroll to position [0, 0]
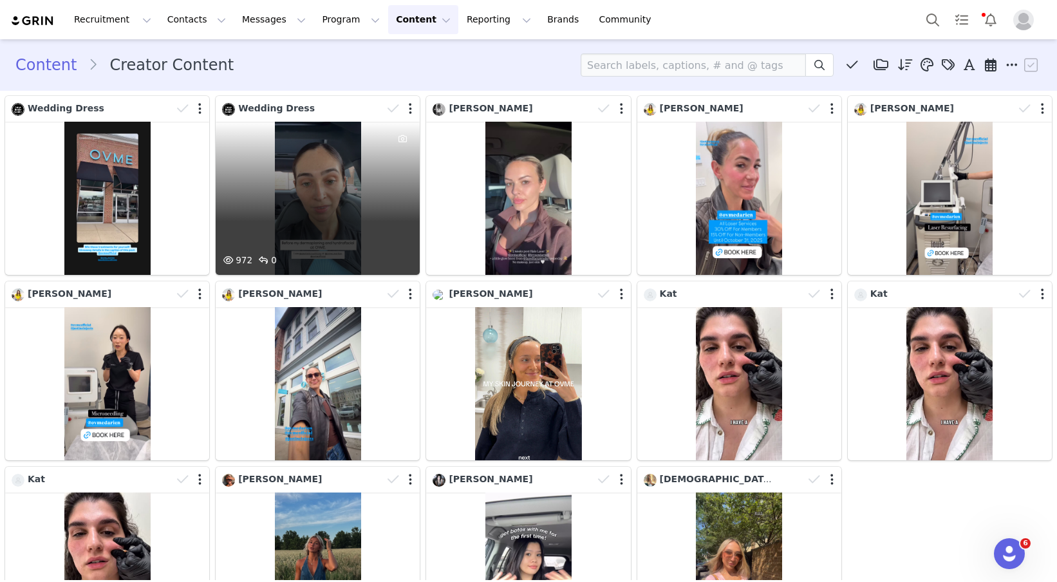
click at [328, 112] on div "Wedding Dress" at bounding box center [302, 109] width 160 height 14
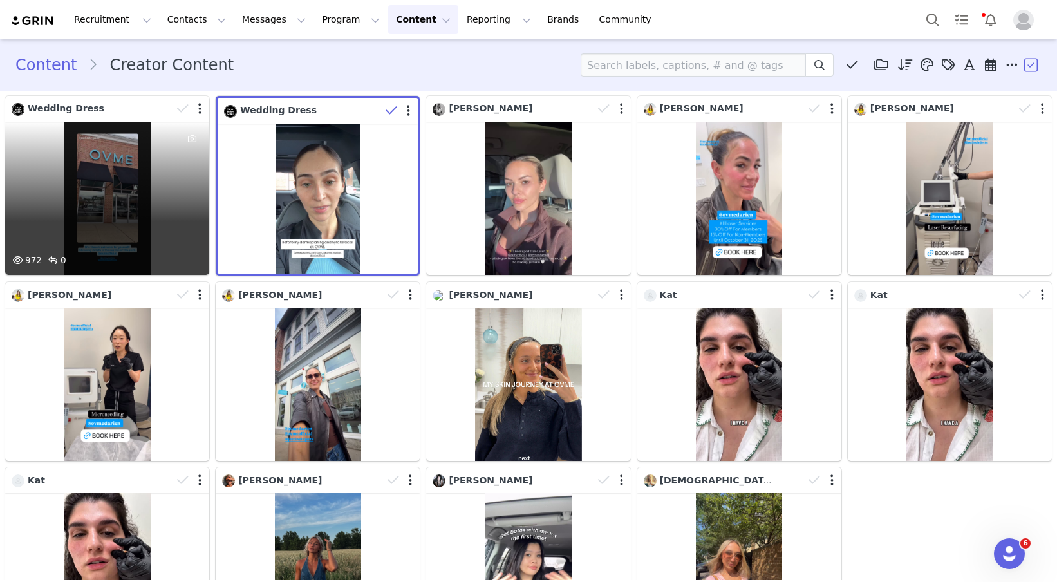
click at [104, 111] on div "Wedding Dress" at bounding box center [92, 109] width 160 height 14
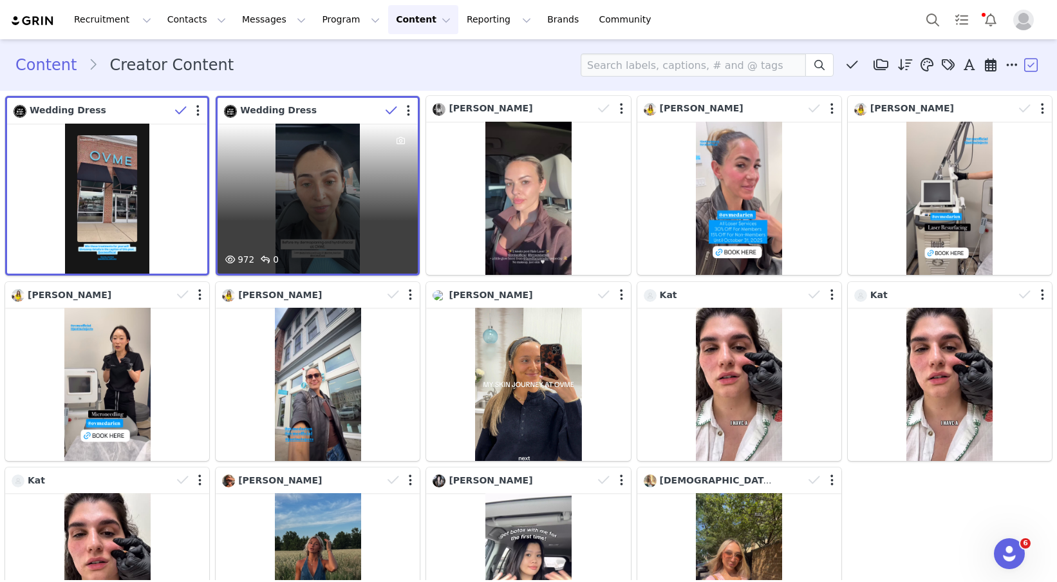
click at [406, 111] on div at bounding box center [399, 110] width 37 height 19
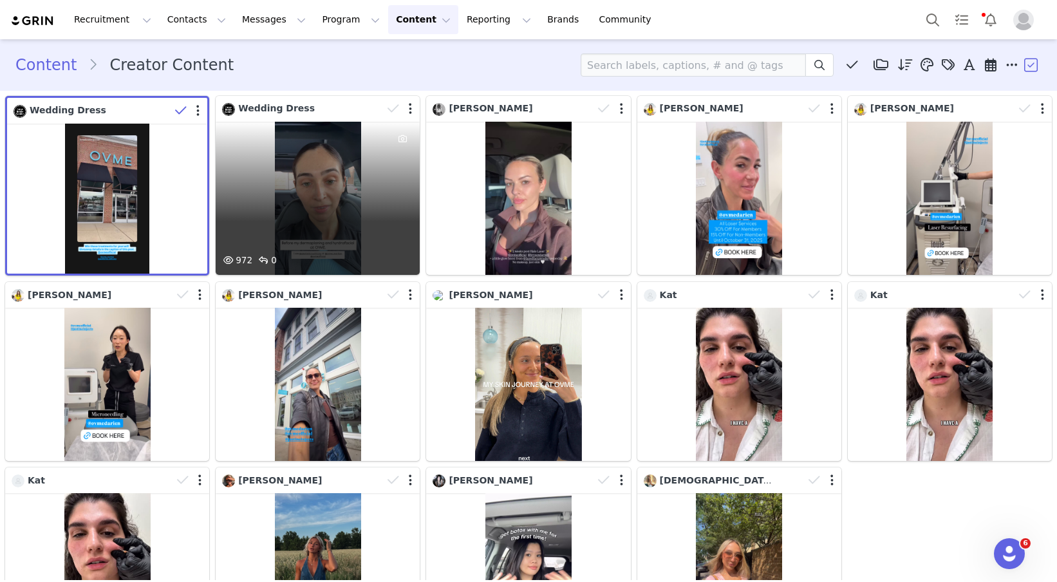
click at [344, 104] on div "Wedding Dress" at bounding box center [302, 109] width 160 height 14
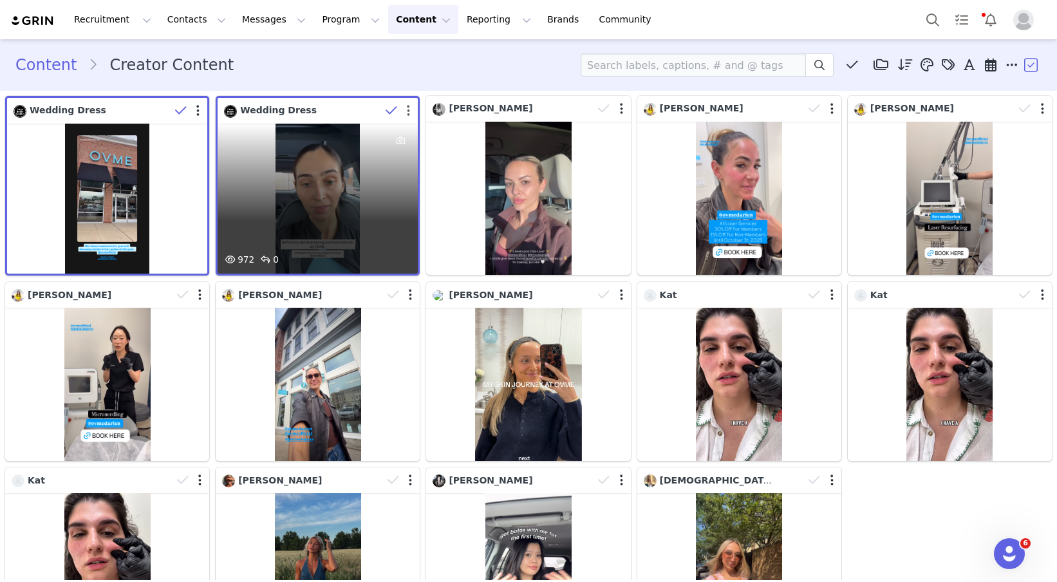
click at [408, 113] on button "button" at bounding box center [408, 110] width 3 height 13
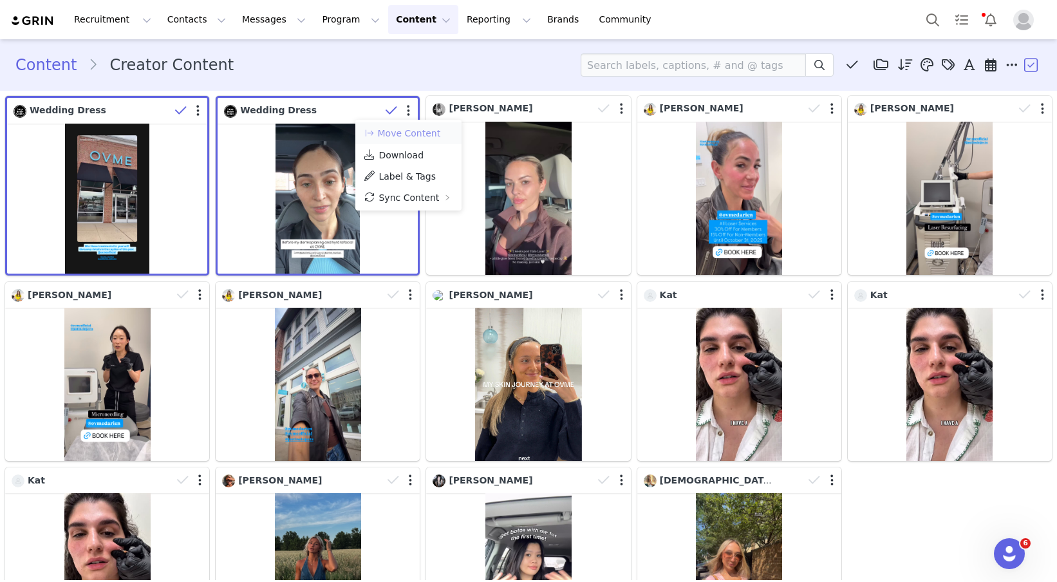
click at [408, 131] on button "Move Content" at bounding box center [402, 133] width 78 height 15
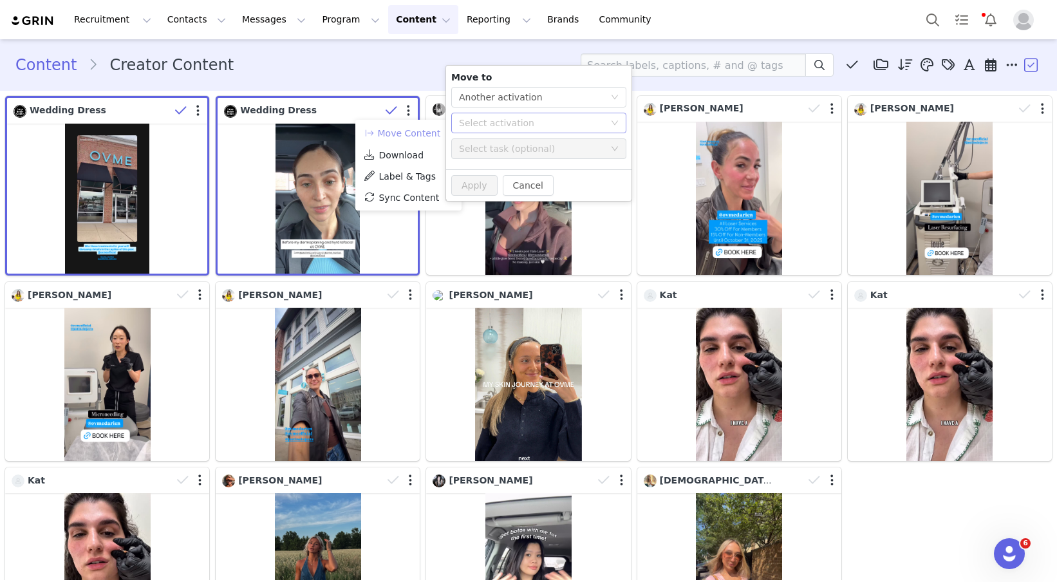
click at [541, 129] on div "Select activation" at bounding box center [532, 123] width 146 height 13
click at [514, 167] on li "Evergreen Content Activated" at bounding box center [538, 171] width 175 height 22
click at [477, 188] on button "Apply" at bounding box center [474, 185] width 46 height 21
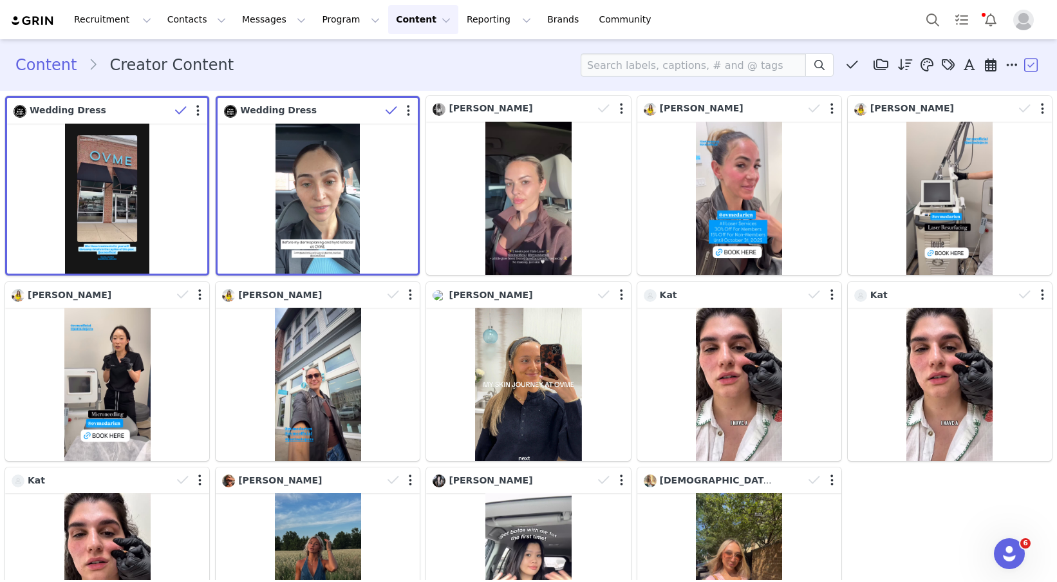
click at [383, 70] on div "Content Creator Content Media Library (0) Folders No folders have been created …" at bounding box center [528, 64] width 1026 height 23
click at [323, 28] on button "Program Program" at bounding box center [350, 19] width 73 height 29
click at [323, 54] on p "Activations" at bounding box center [330, 57] width 50 height 14
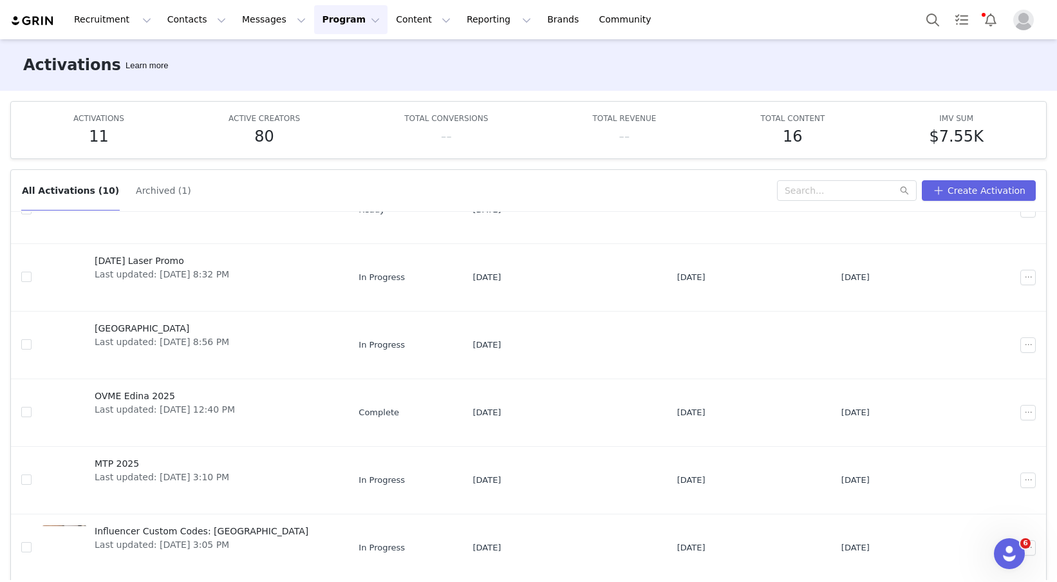
scroll to position [318, 0]
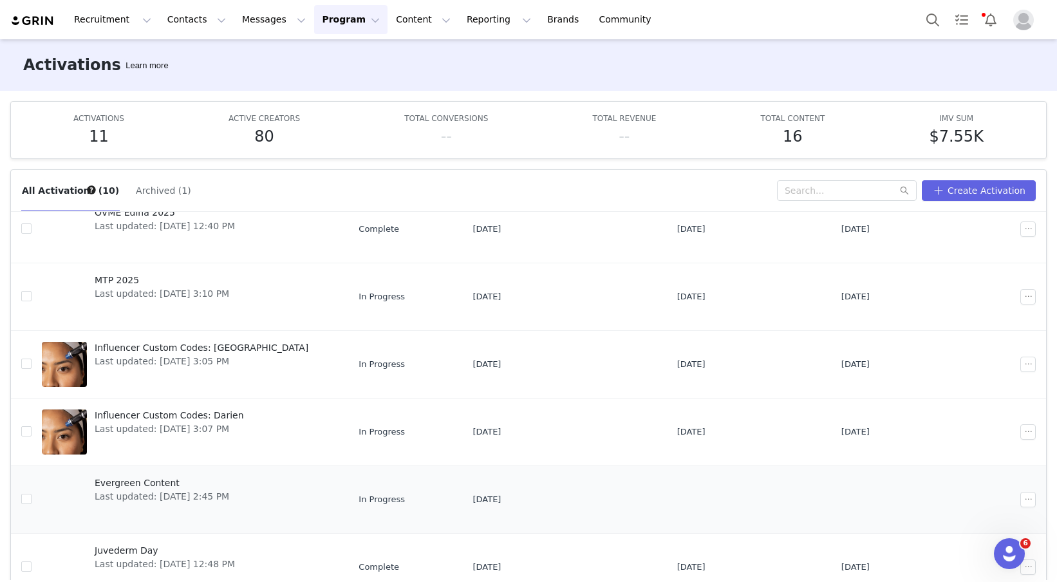
click at [179, 485] on span "Evergreen Content" at bounding box center [162, 483] width 135 height 14
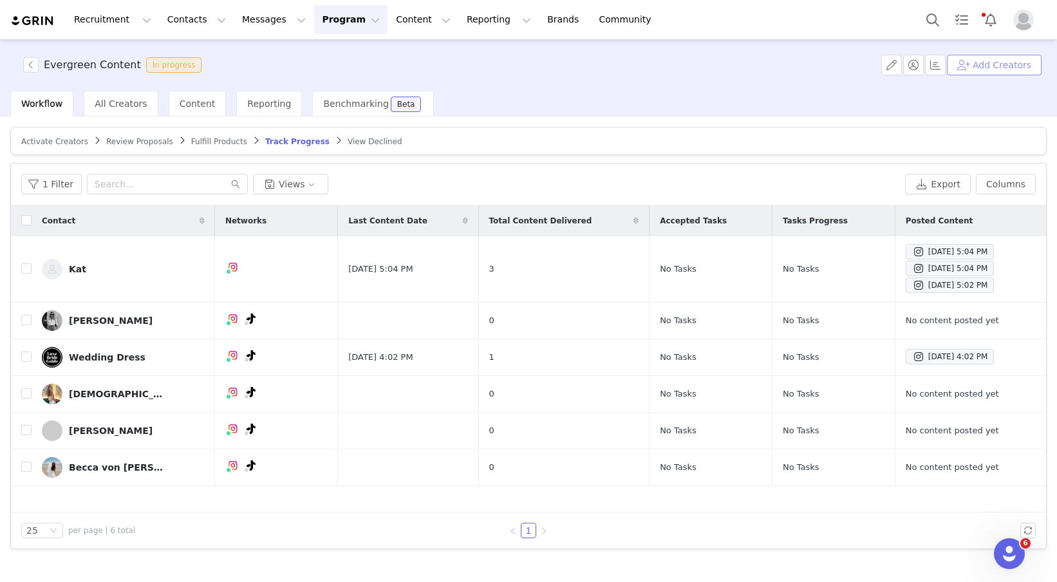
click at [1005, 65] on button "Add Creators" at bounding box center [994, 65] width 95 height 21
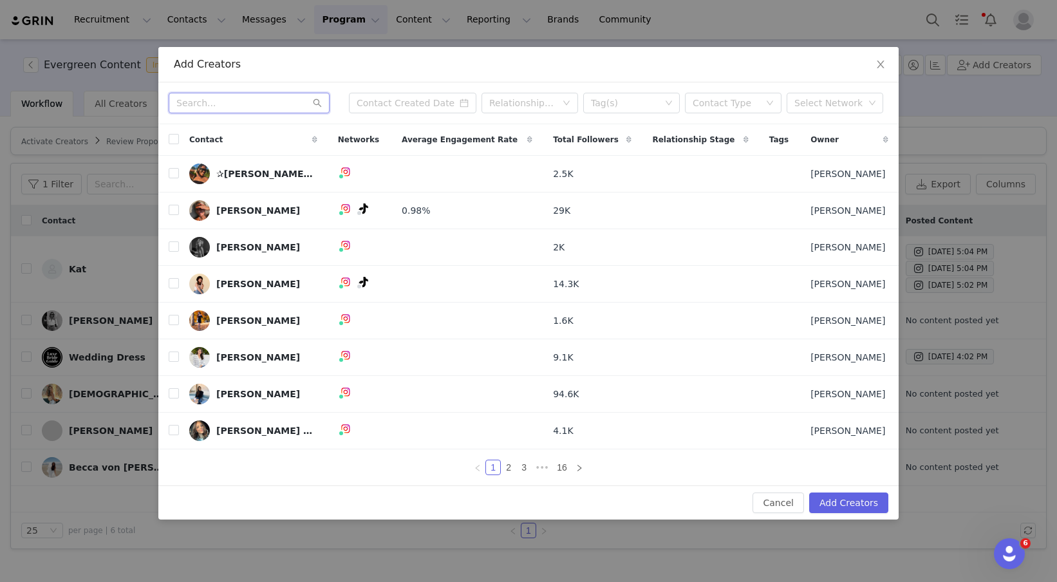
click at [260, 112] on input "text" at bounding box center [249, 103] width 161 height 21
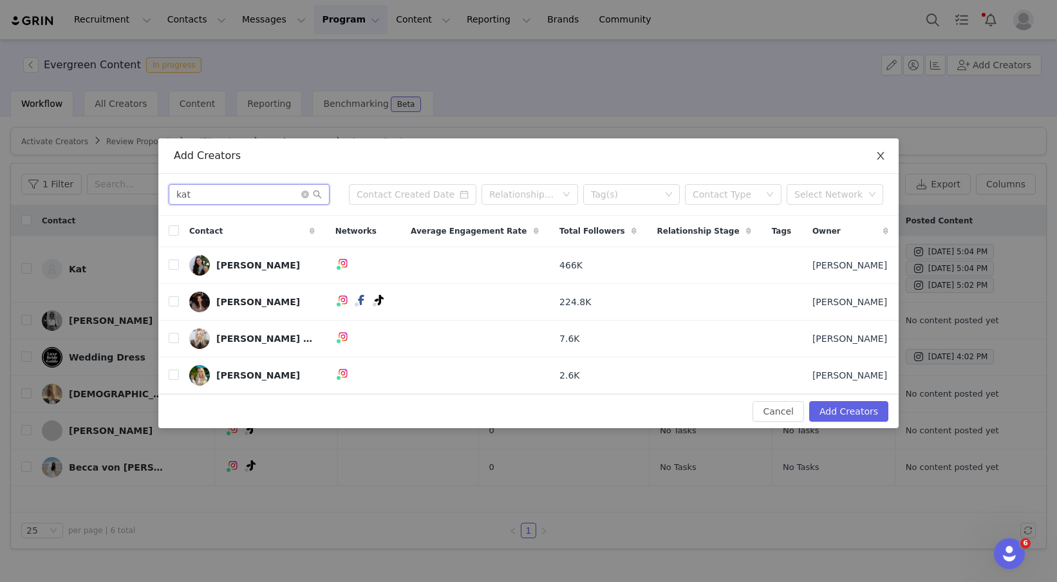
type input "kat"
click at [880, 149] on span "Close" at bounding box center [881, 156] width 36 height 36
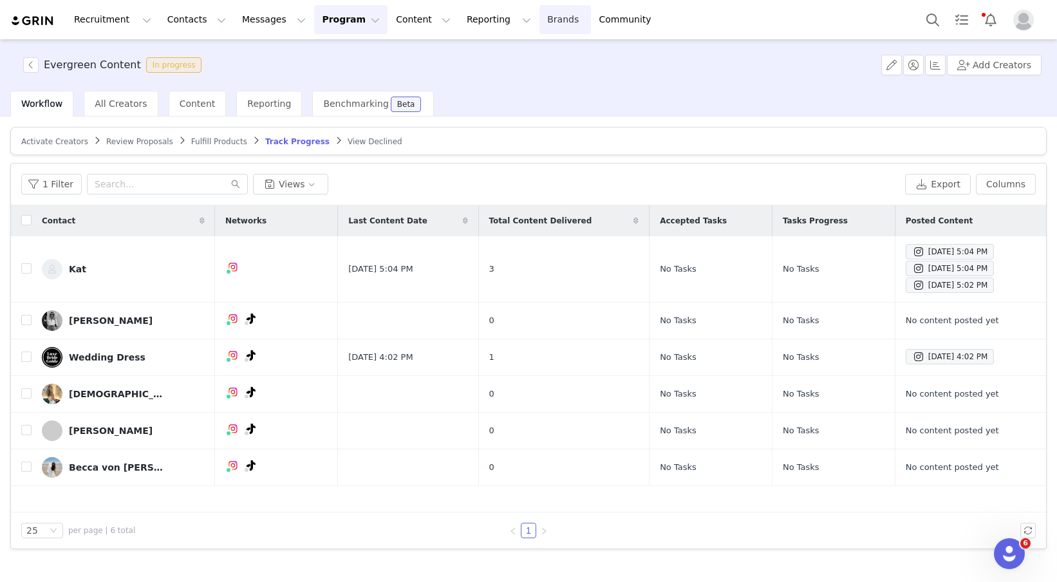
click at [540, 23] on link "Brands Brands" at bounding box center [565, 19] width 51 height 29
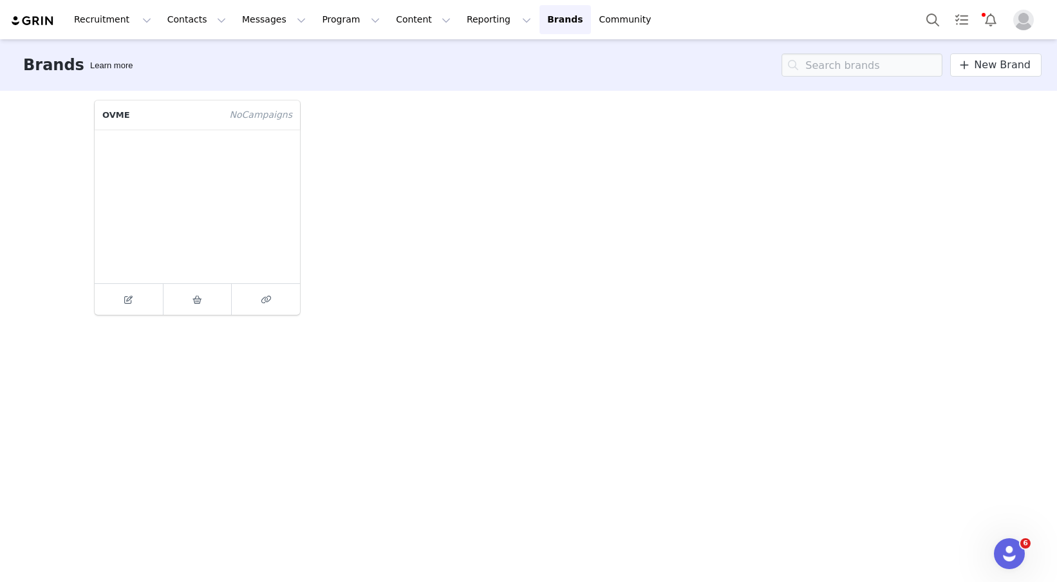
click at [231, 184] on figure at bounding box center [197, 206] width 205 height 154
click at [184, 243] on figure at bounding box center [197, 206] width 205 height 154
click at [124, 312] on link at bounding box center [129, 299] width 69 height 31
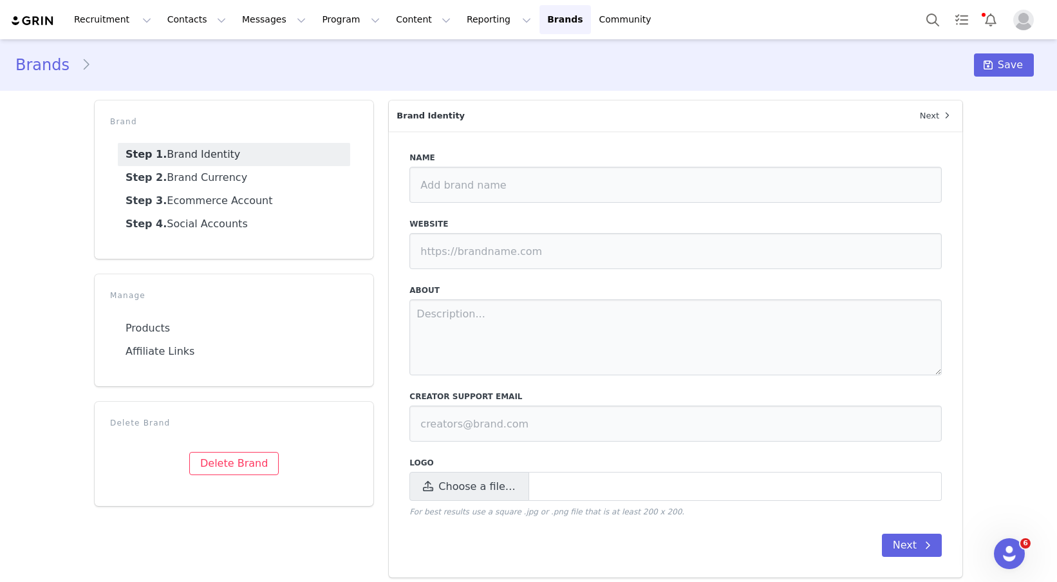
type input "OVME"
type input "https://ovme.com"
type input "help@ovme.com"
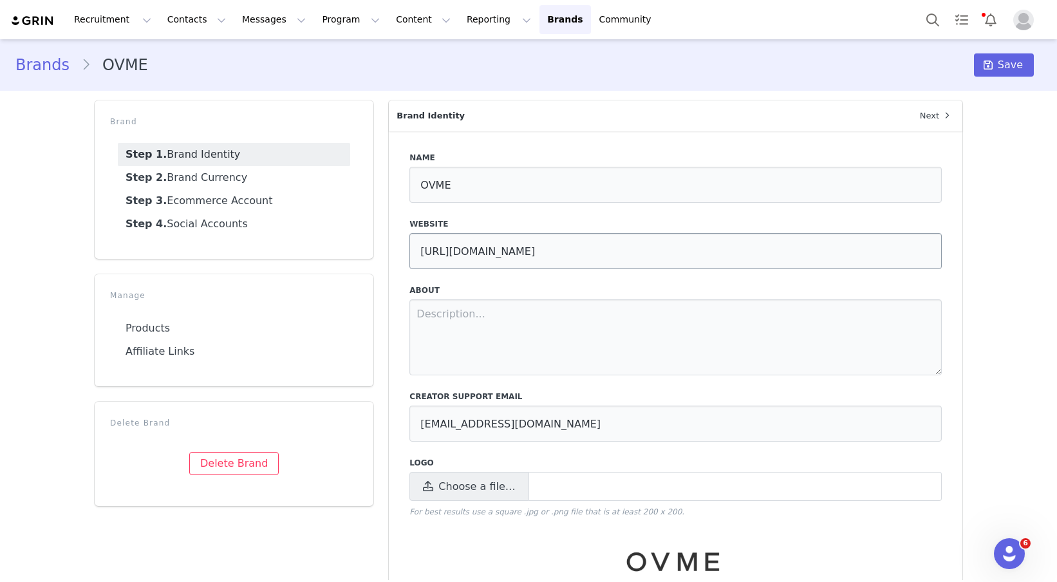
scroll to position [80, 0]
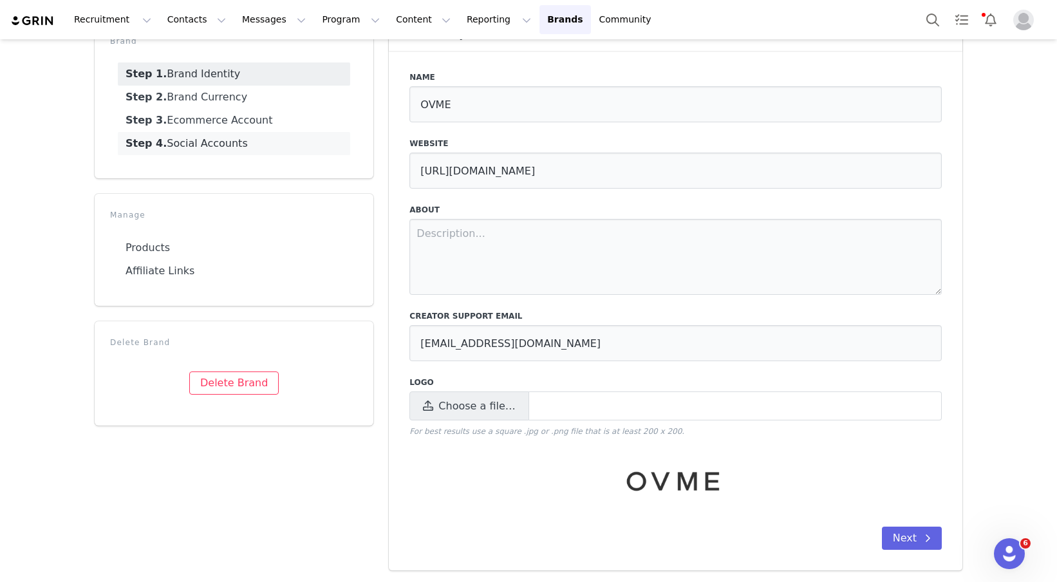
click at [205, 143] on link "Step 4. Social Accounts" at bounding box center [234, 143] width 232 height 23
